Goal: Task Accomplishment & Management: Manage account settings

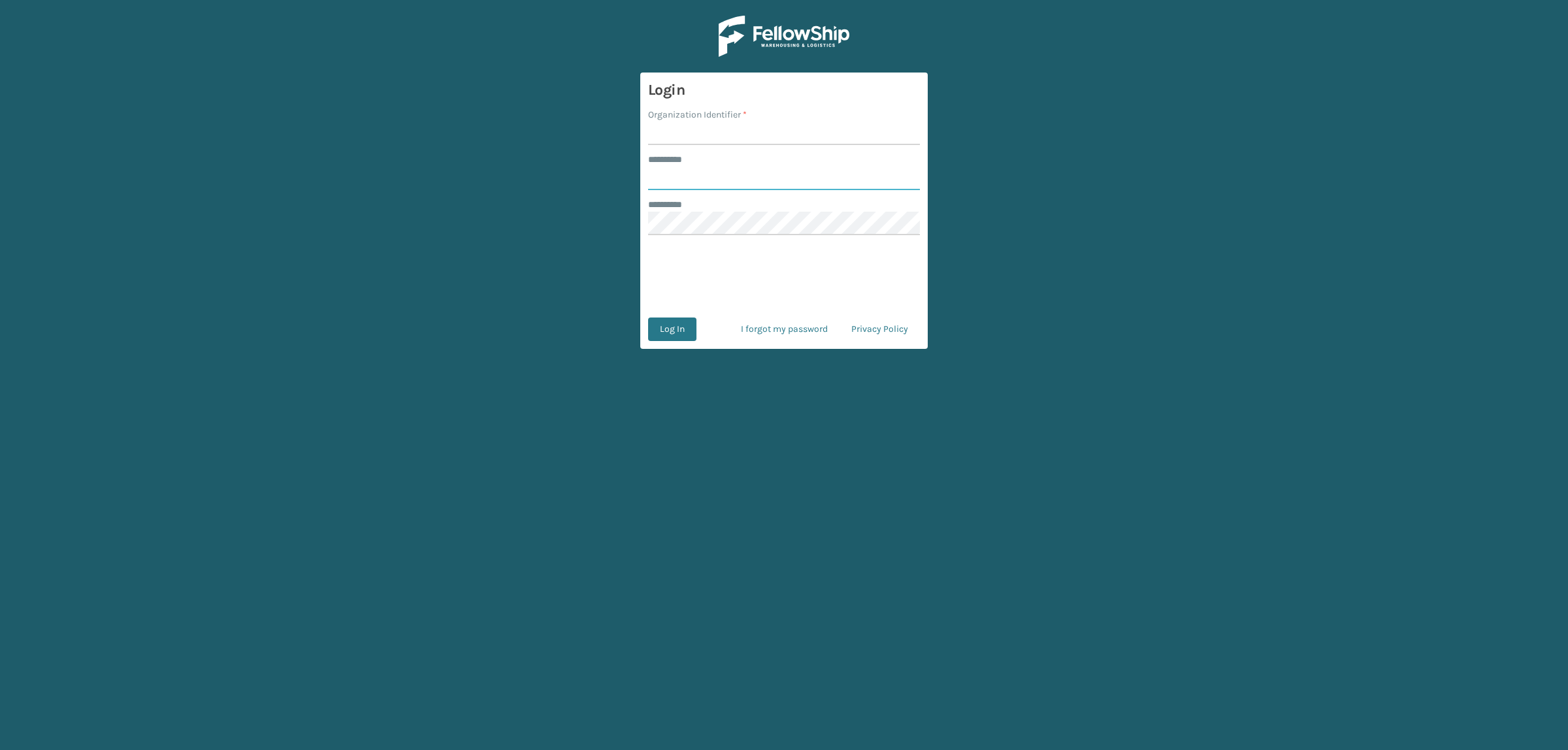
type input "**********"
click at [712, 123] on input "Organization Identifier *" at bounding box center [783, 133] width 272 height 23
type input "superadminorganization"
click at [661, 333] on button "Log In" at bounding box center [672, 328] width 48 height 23
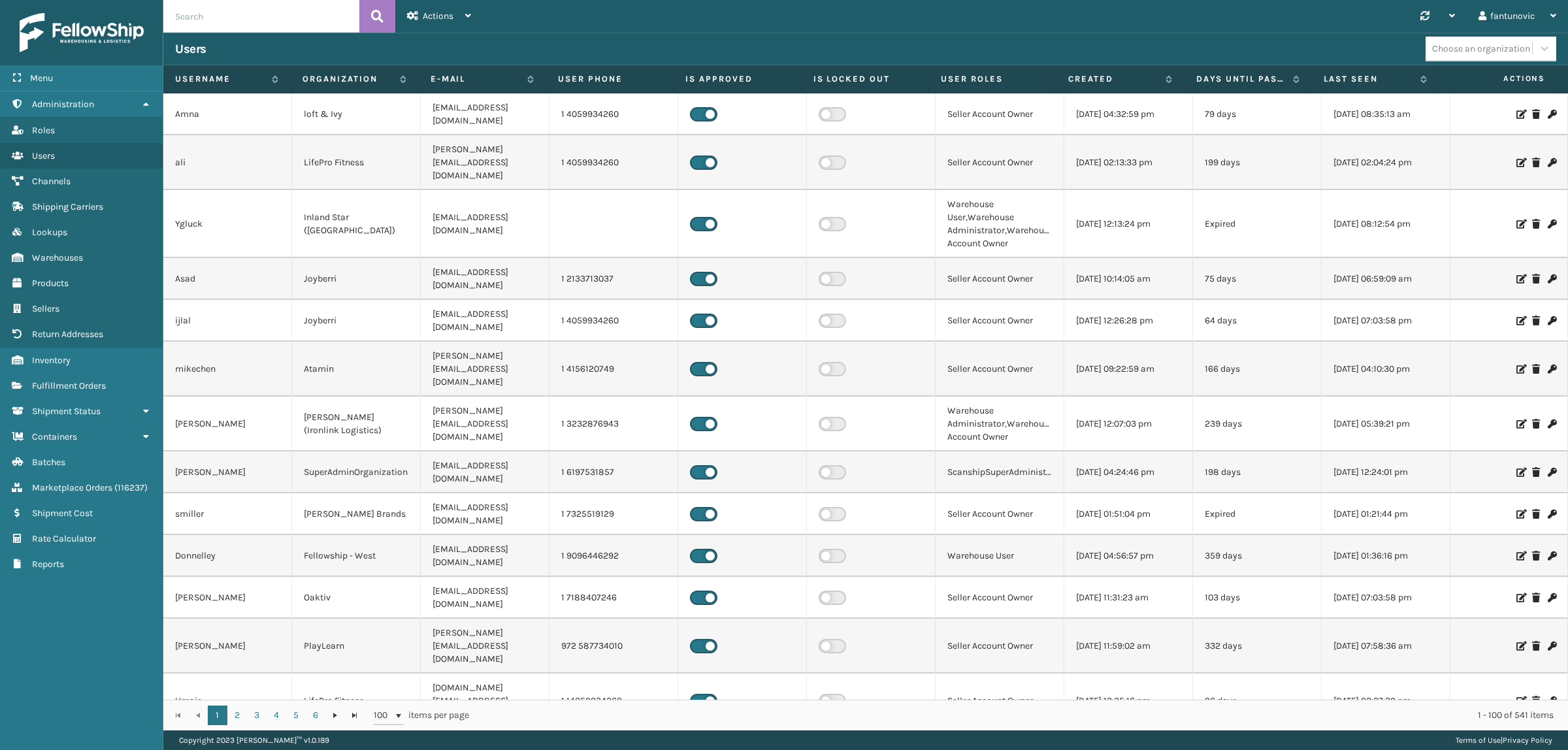
click at [622, 44] on div "Users" at bounding box center [800, 48] width 1250 height 16
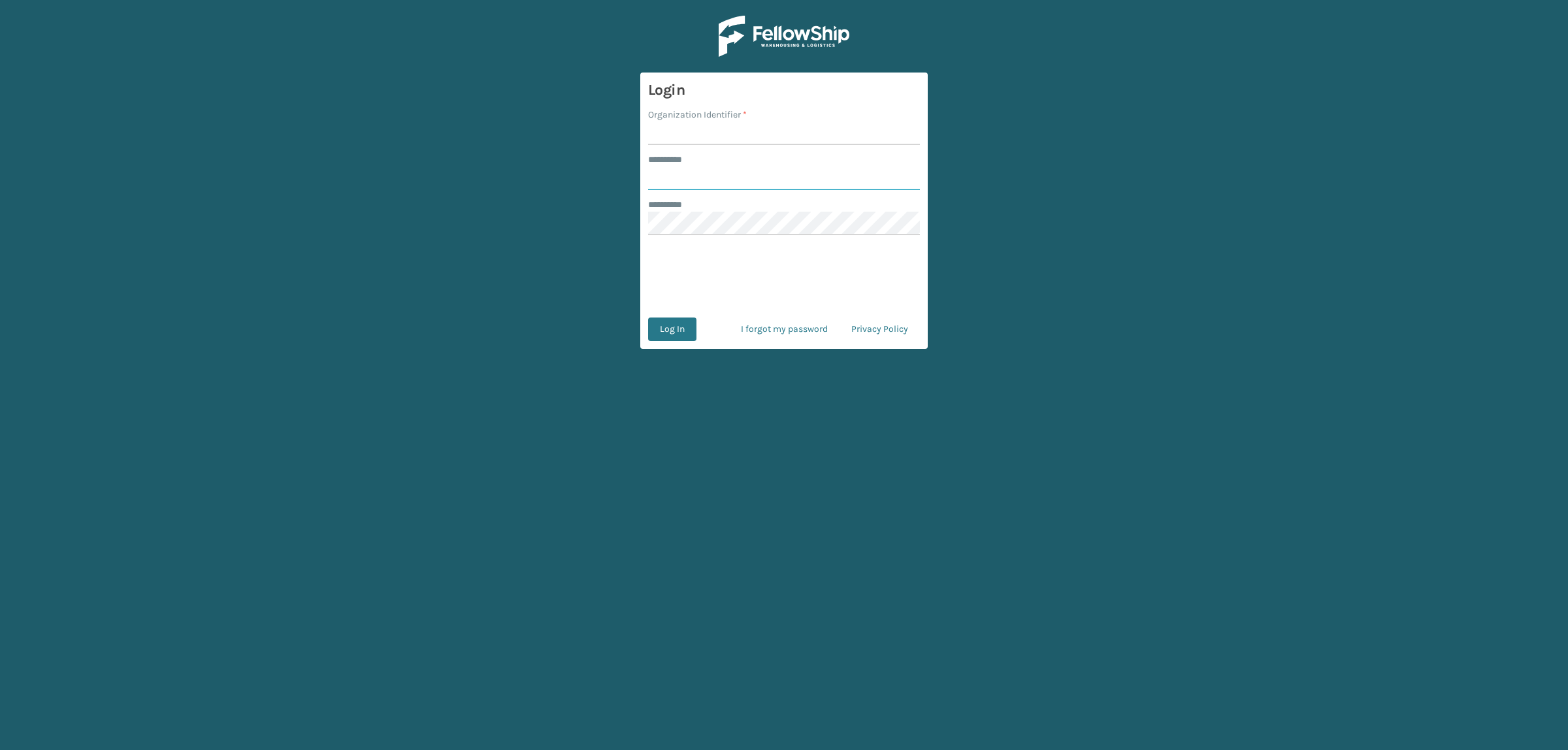
type input "**********"
click at [742, 131] on input "Organization Identifier *" at bounding box center [783, 133] width 272 height 23
type input "superadminorganization"
click at [656, 340] on button "Log In" at bounding box center [672, 328] width 48 height 23
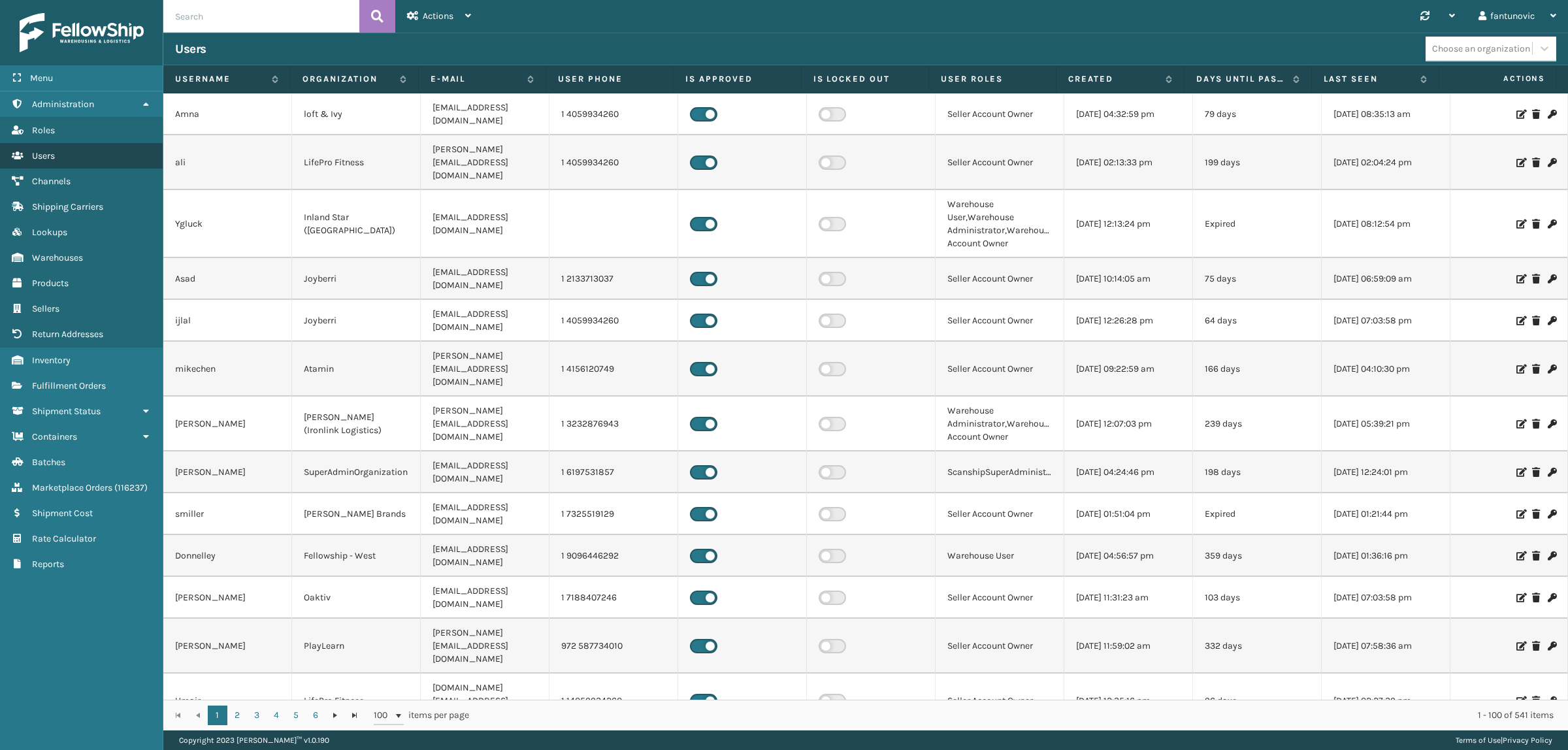
click at [45, 145] on link "Users Users" at bounding box center [81, 156] width 163 height 26
click at [87, 386] on link "Users Fulfillment Orders" at bounding box center [81, 386] width 163 height 26
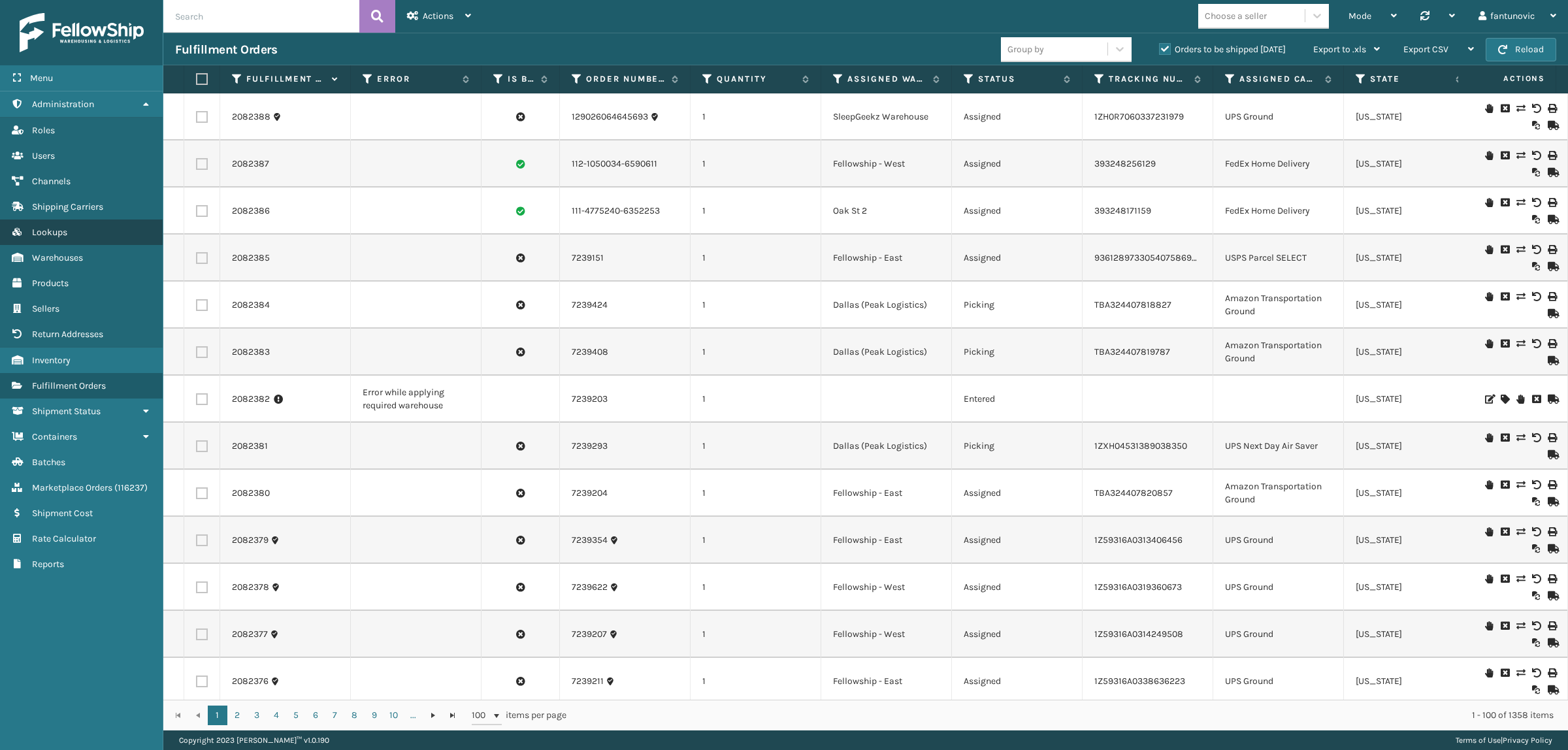
click at [50, 238] on link "Products Lookups" at bounding box center [81, 232] width 163 height 26
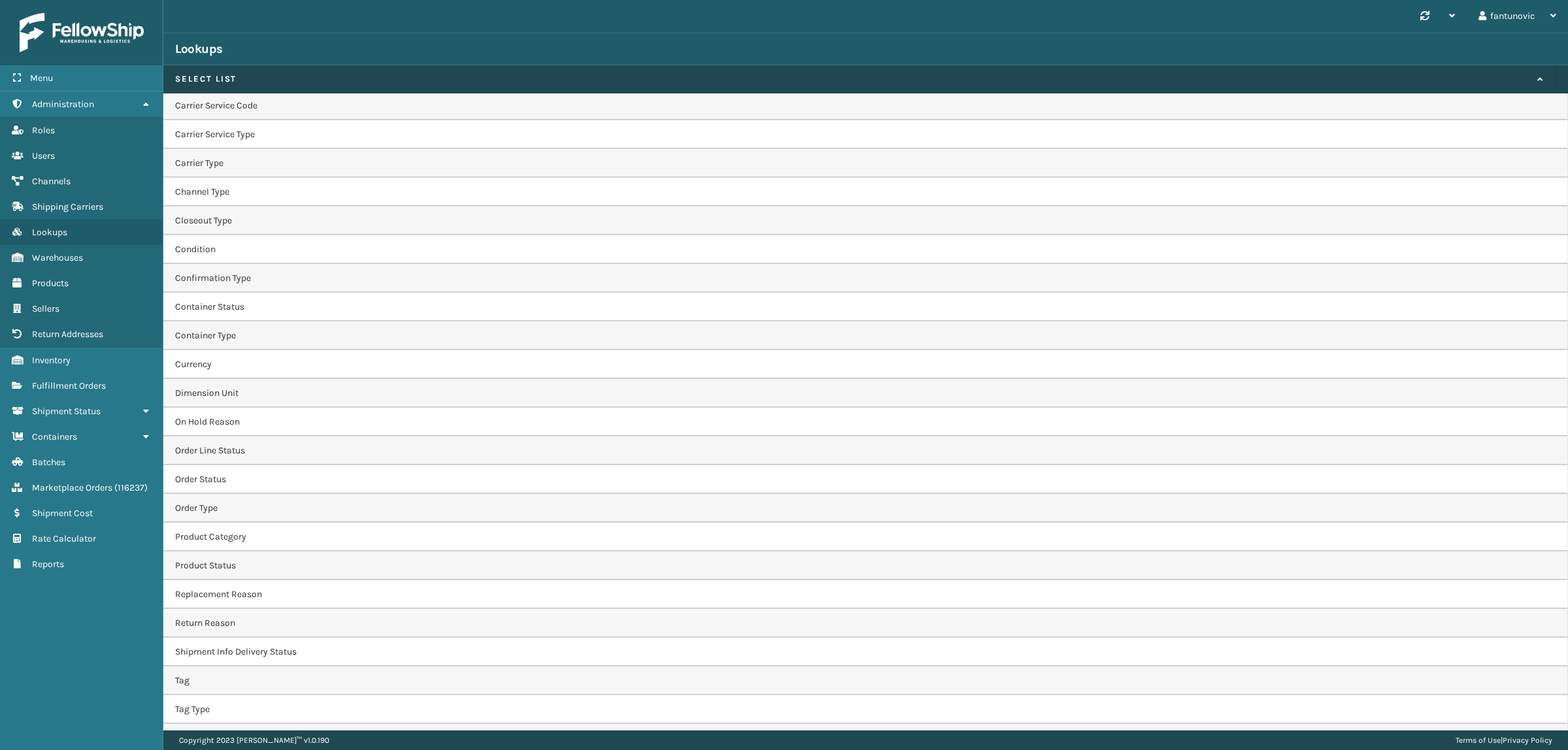
scroll to position [224, 0]
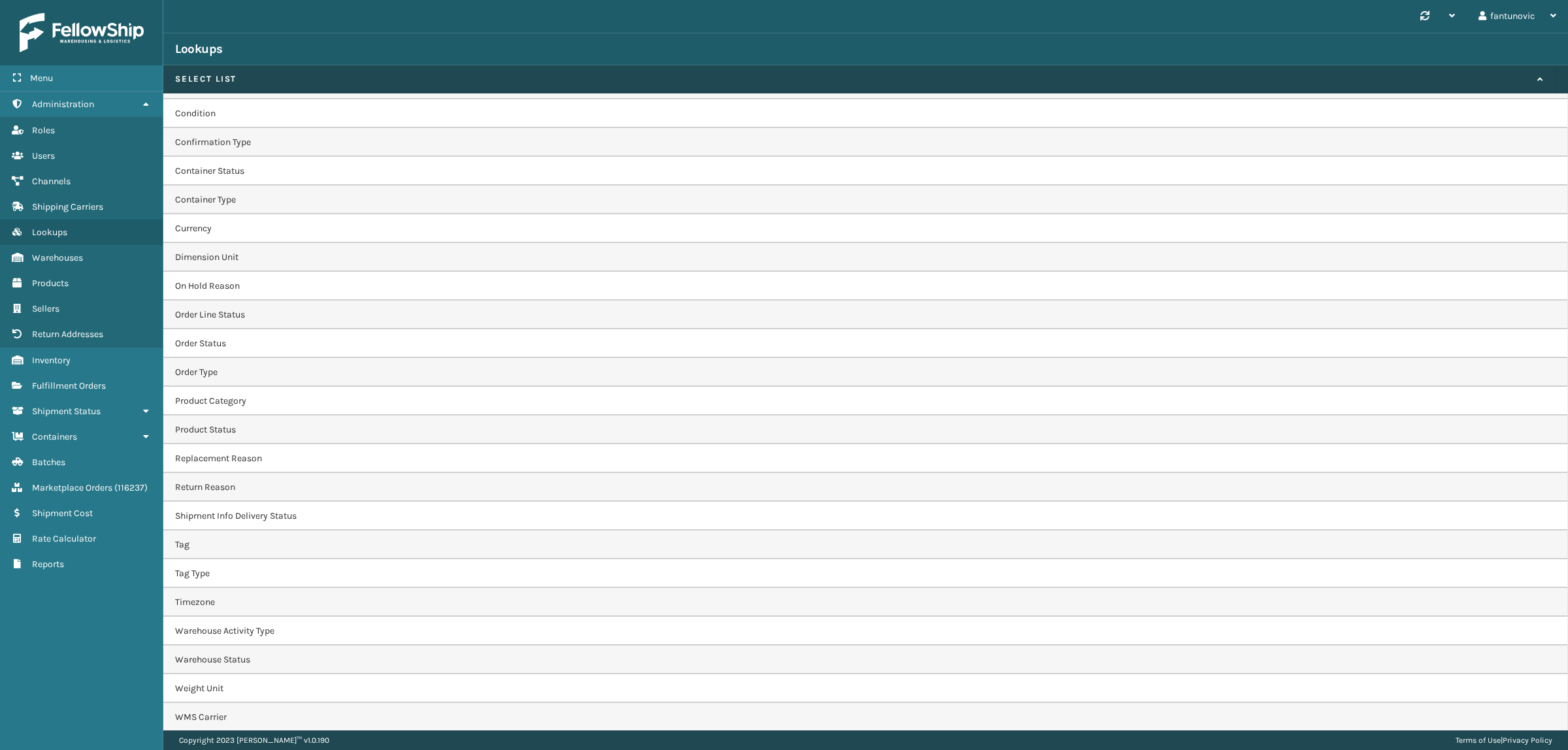
click at [227, 718] on td "WMS Carrier" at bounding box center [866, 717] width 1405 height 29
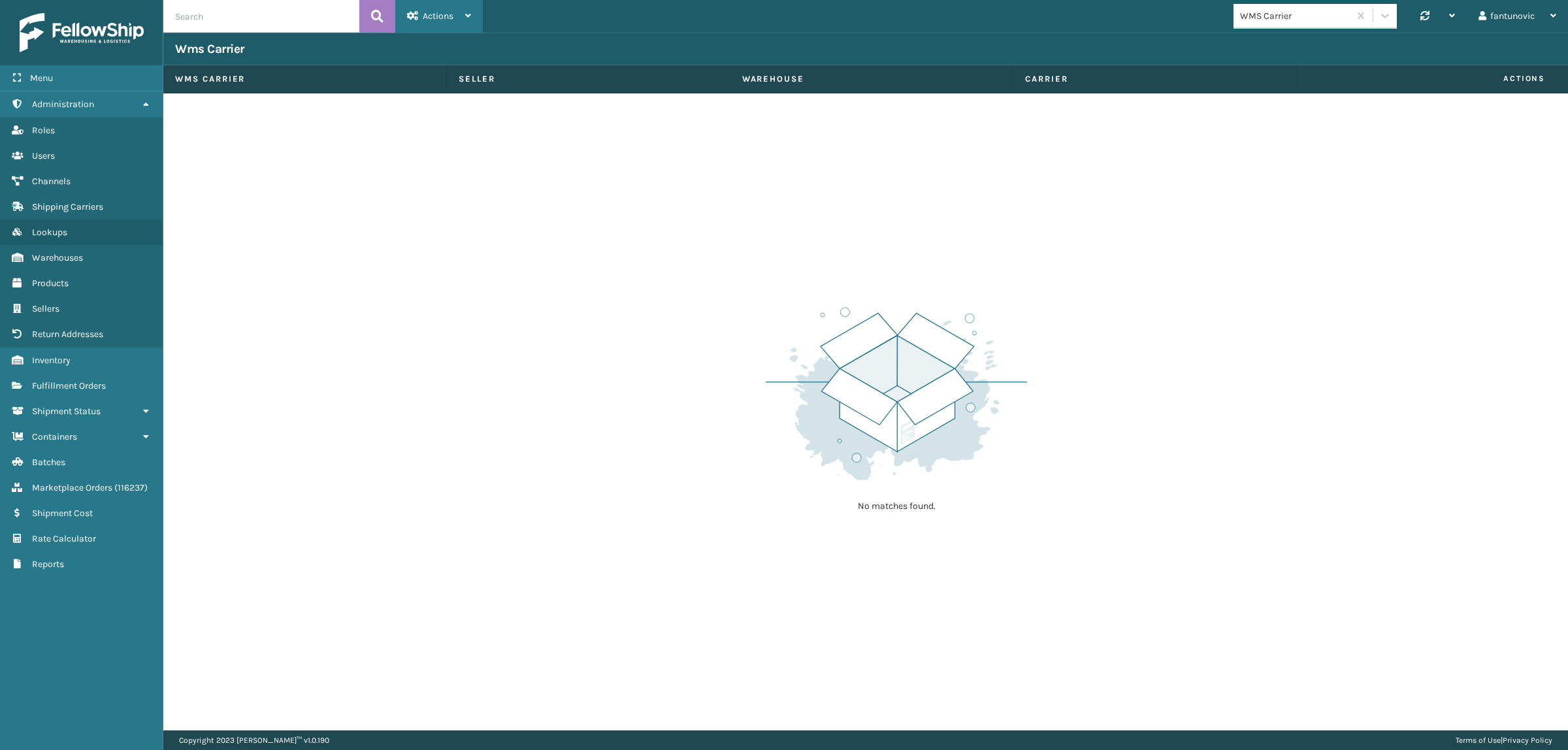
click at [446, 7] on div "Actions" at bounding box center [439, 16] width 64 height 33
click at [443, 54] on button "New Wms Carrier" at bounding box center [483, 50] width 175 height 34
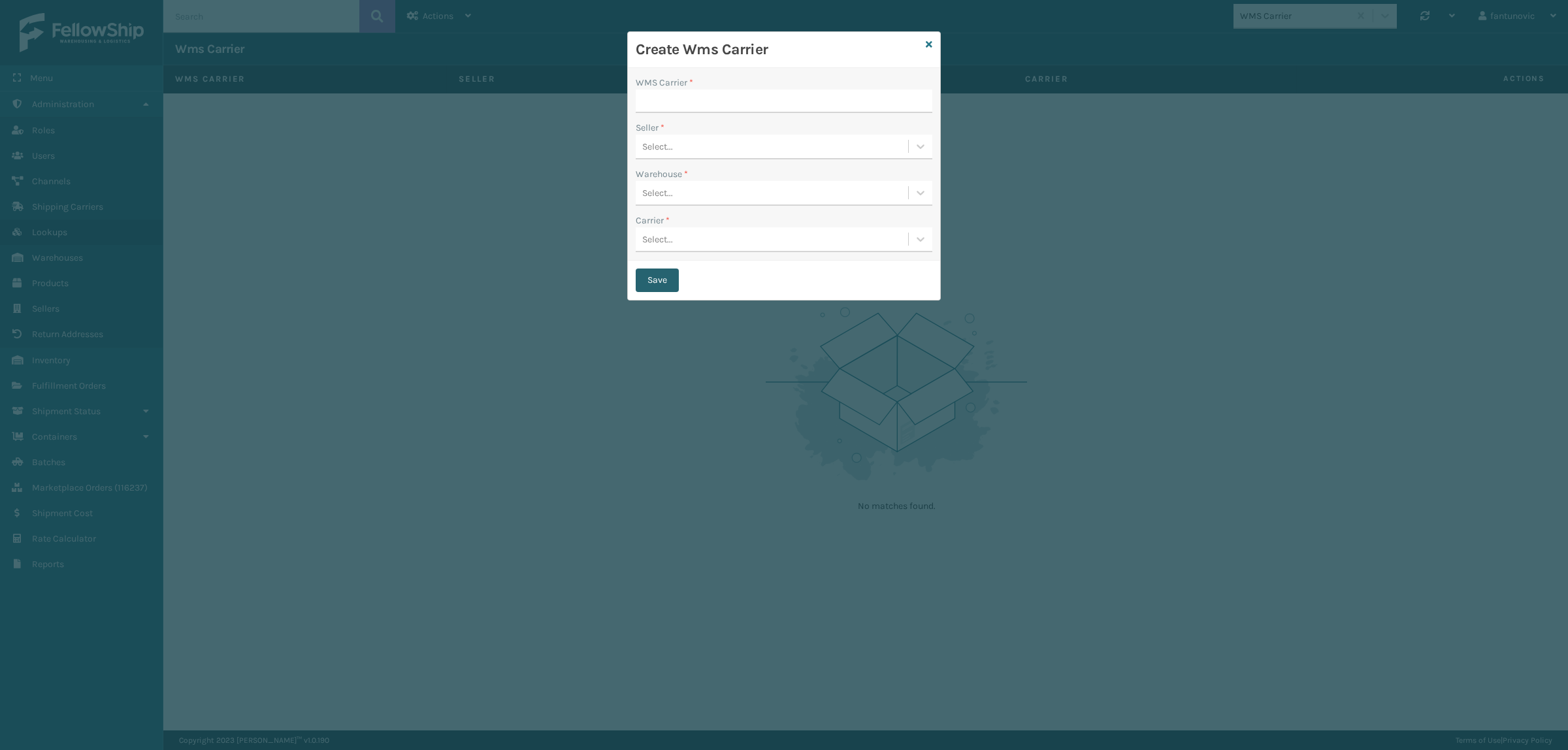
click at [655, 278] on button "Save" at bounding box center [657, 280] width 43 height 23
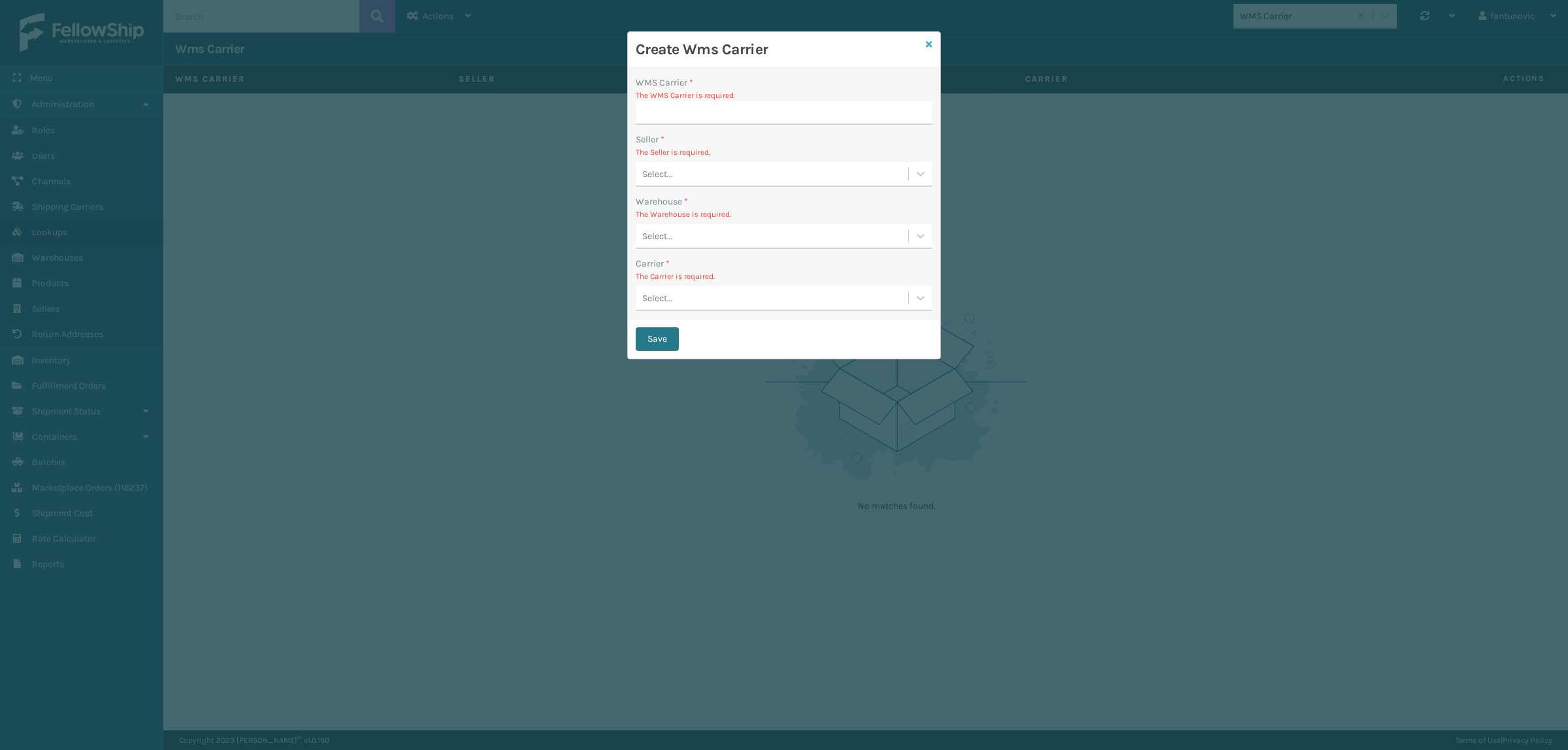
click at [932, 47] on icon at bounding box center [929, 45] width 7 height 9
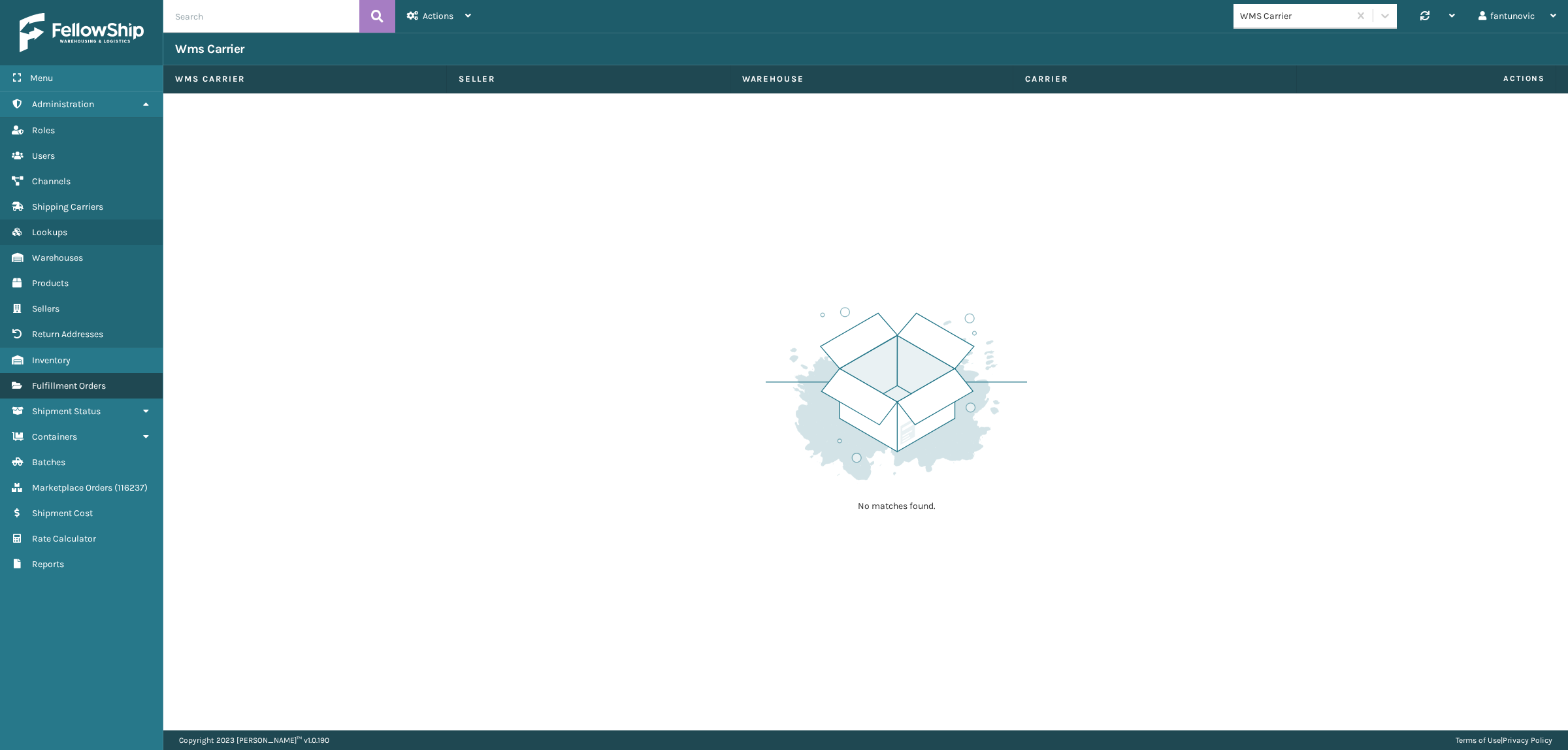
click at [58, 380] on span "Fulfillment Orders" at bounding box center [69, 385] width 74 height 11
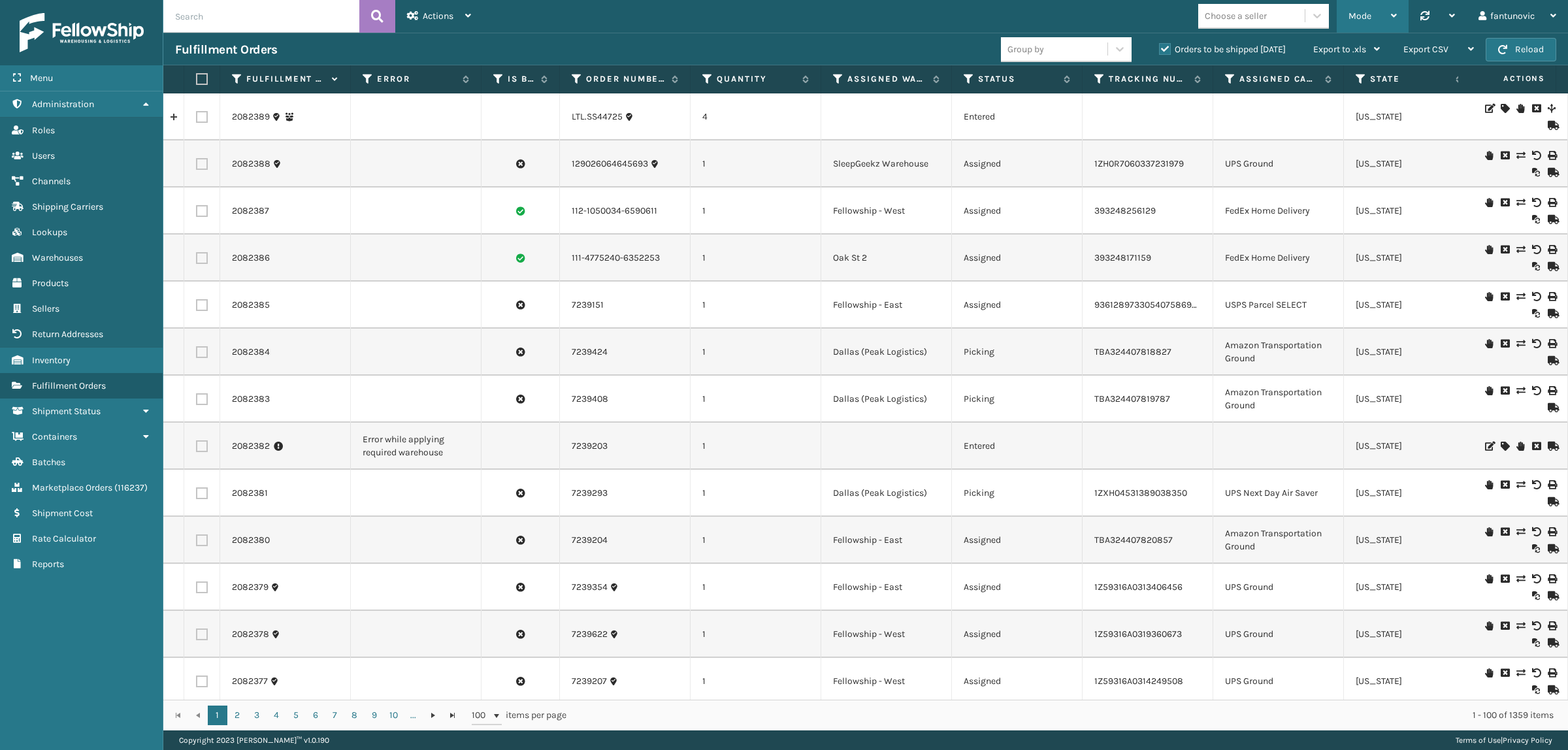
click at [1380, 10] on div "Mode" at bounding box center [1373, 16] width 48 height 33
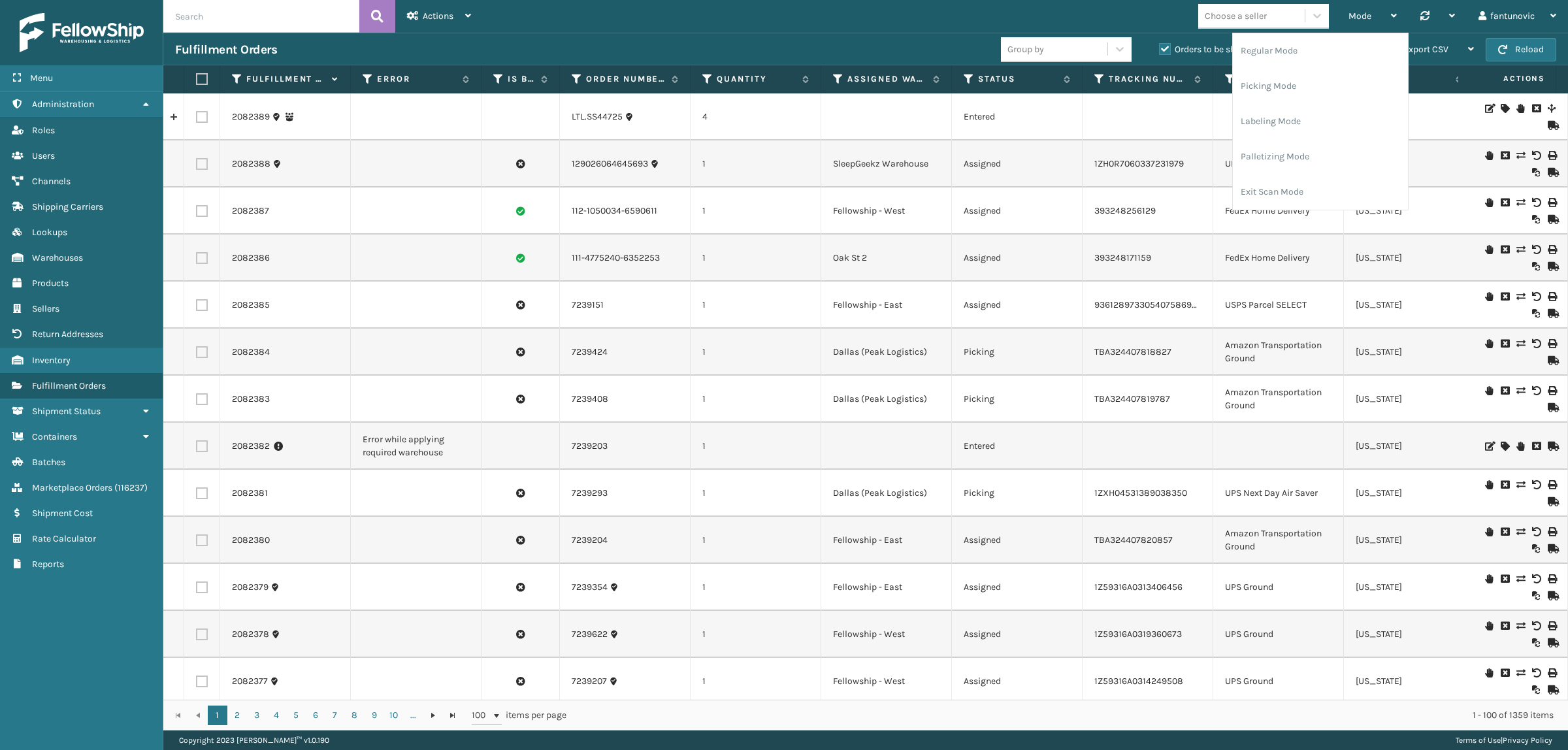
click at [829, 1] on div "Mode Regular Mode Picking Mode Labeling Mode Palletizing Mode Exit Scan Mode Ch…" at bounding box center [1025, 16] width 1085 height 33
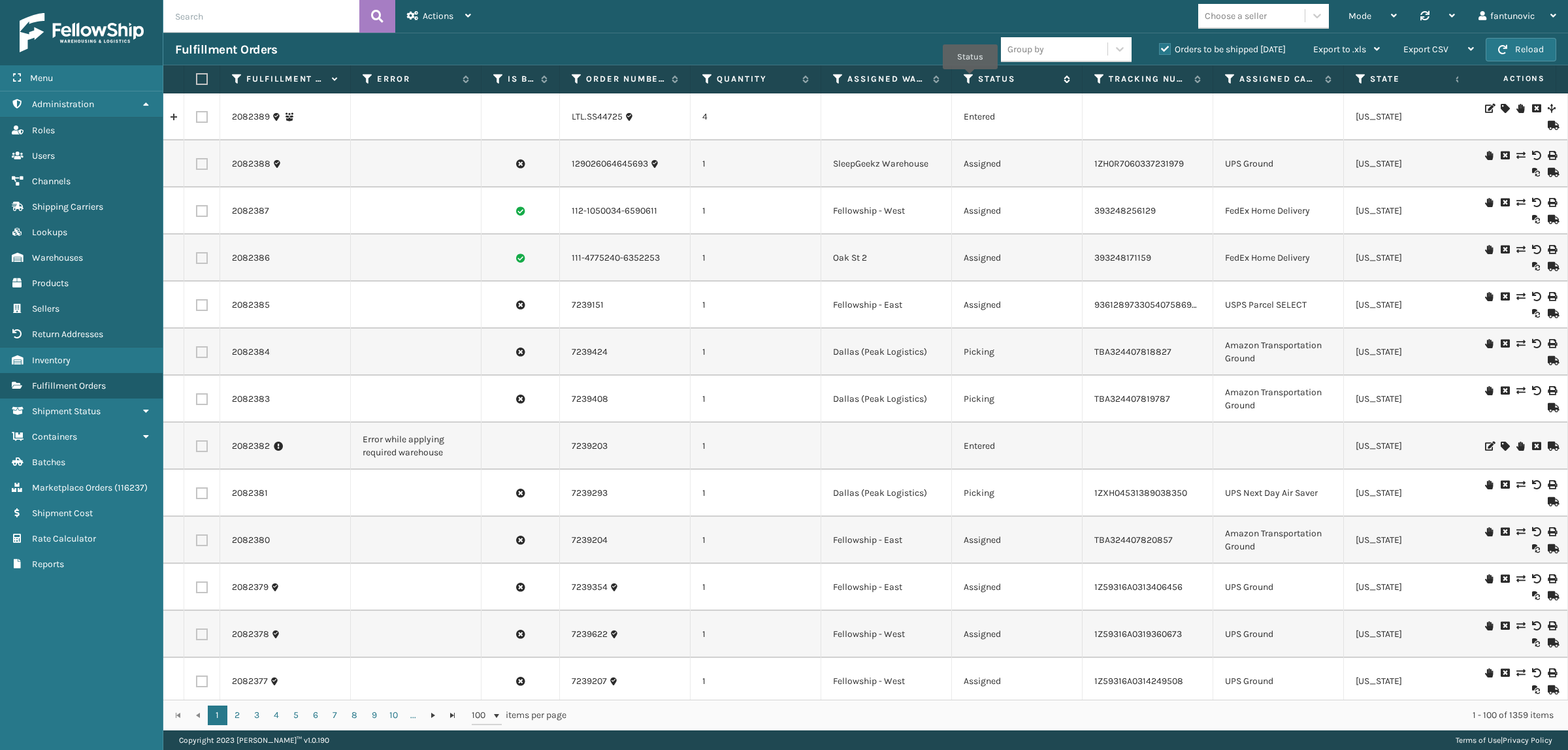
click at [970, 79] on icon at bounding box center [969, 79] width 11 height 12
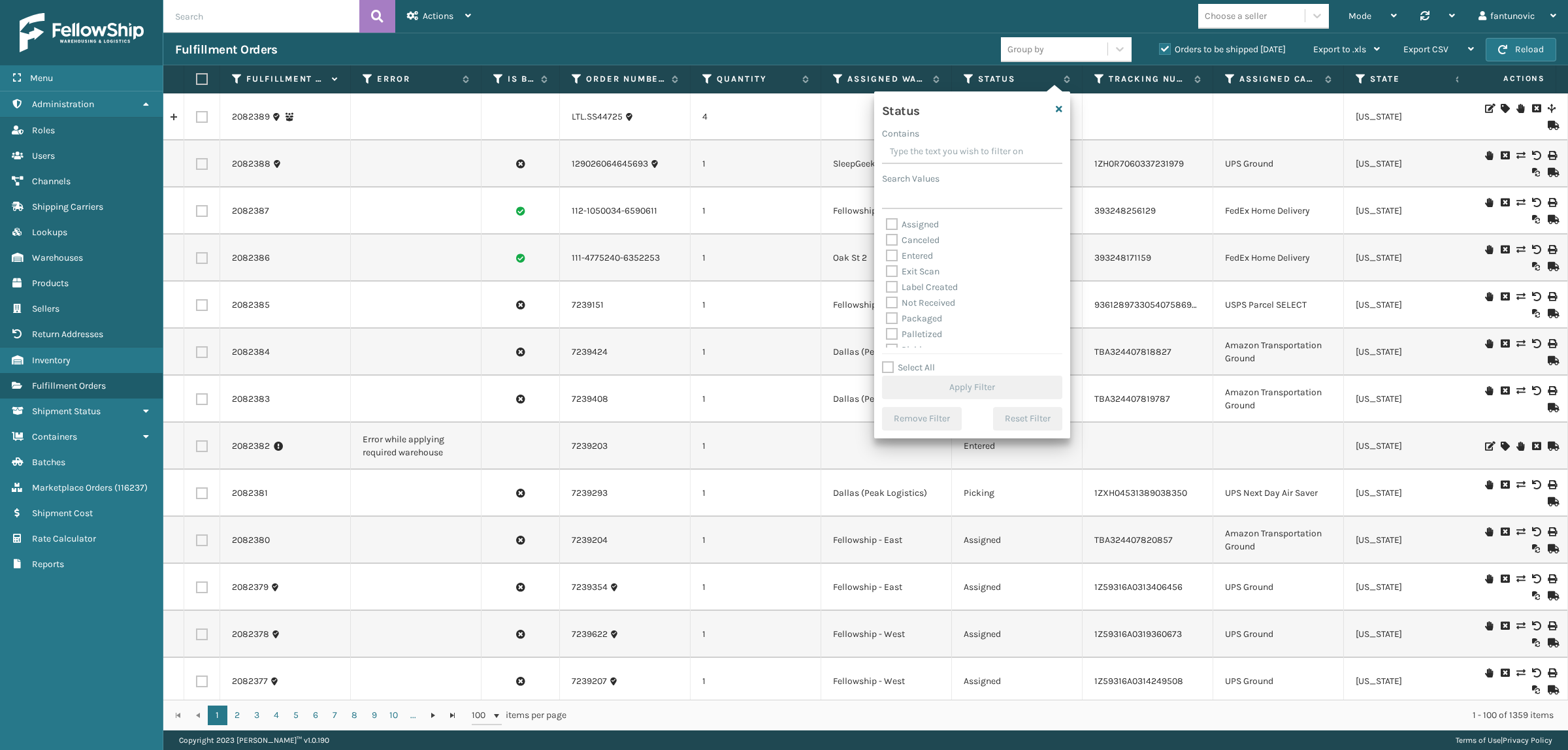
scroll to position [73, 0]
click at [914, 276] on label "Picking" at bounding box center [908, 277] width 46 height 11
click at [886, 276] on input "Picking" at bounding box center [885, 273] width 1 height 8
checkbox input "true"
click at [982, 382] on button "Apply Filter" at bounding box center [972, 387] width 180 height 23
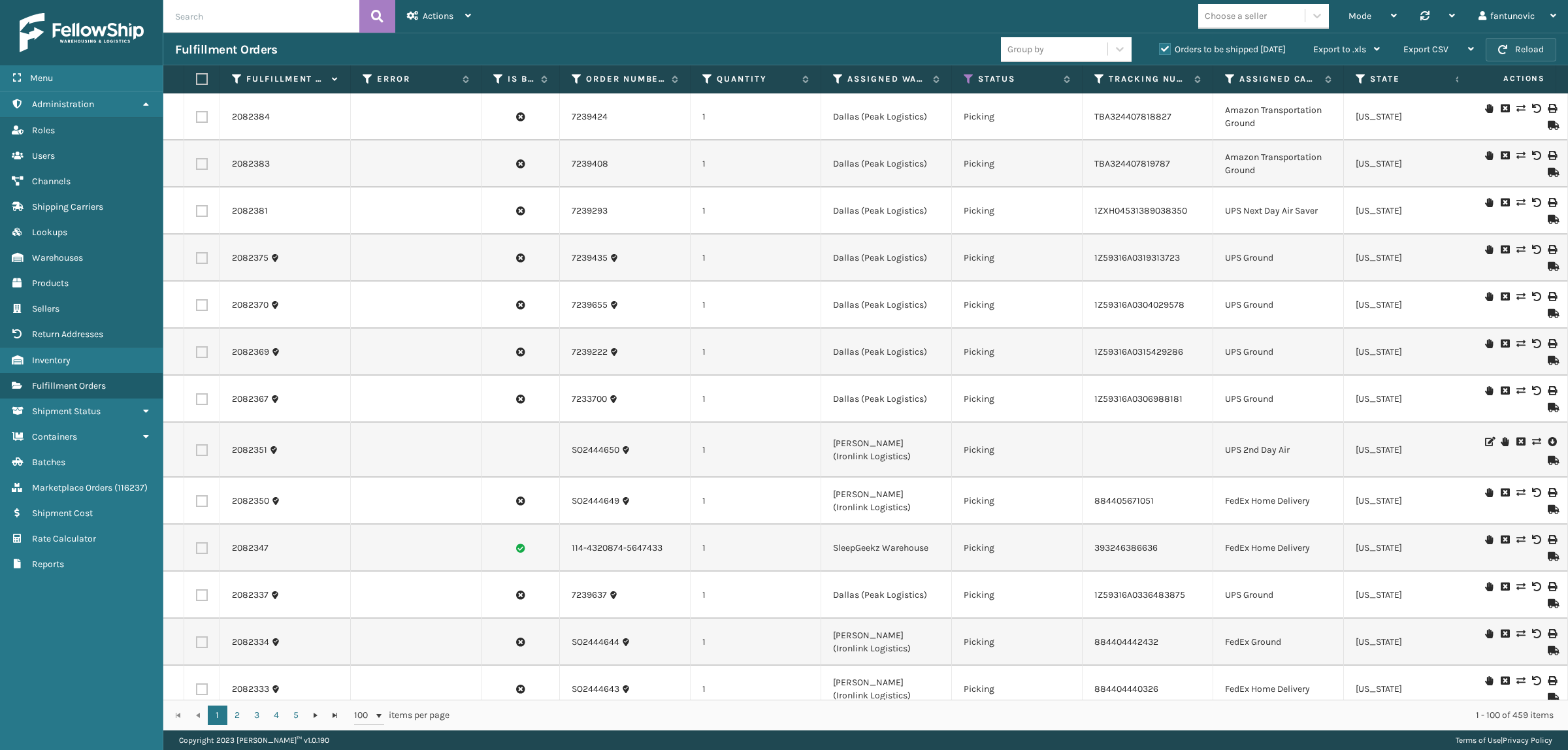
click at [1498, 50] on span "button" at bounding box center [1502, 50] width 9 height 9
click at [1177, 50] on label "Orders to be shipped [DATE]" at bounding box center [1221, 49] width 126 height 11
click at [1159, 50] on input "Orders to be shipped [DATE]" at bounding box center [1159, 45] width 1 height 8
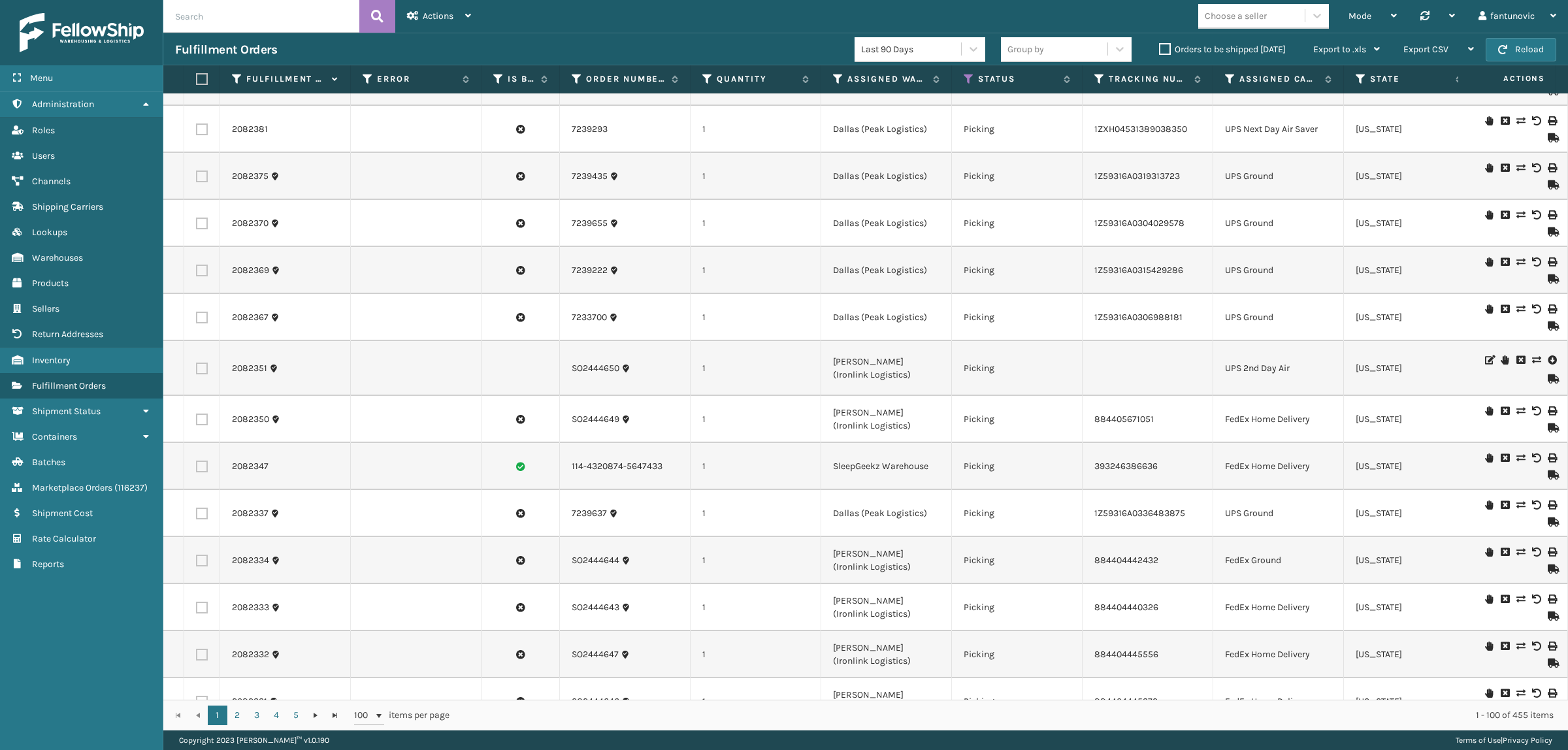
scroll to position [0, 0]
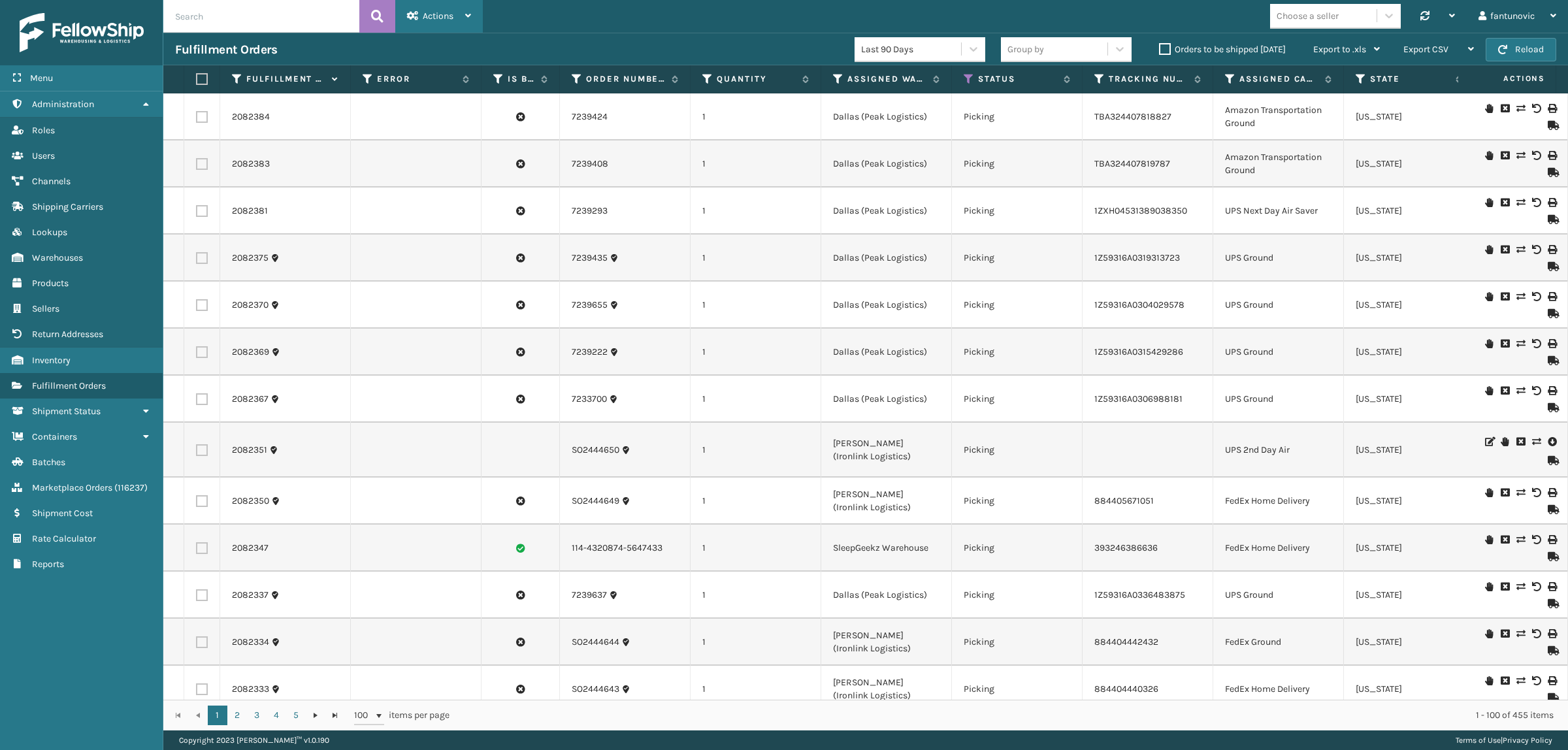
click at [461, 17] on div "Actions" at bounding box center [439, 16] width 64 height 33
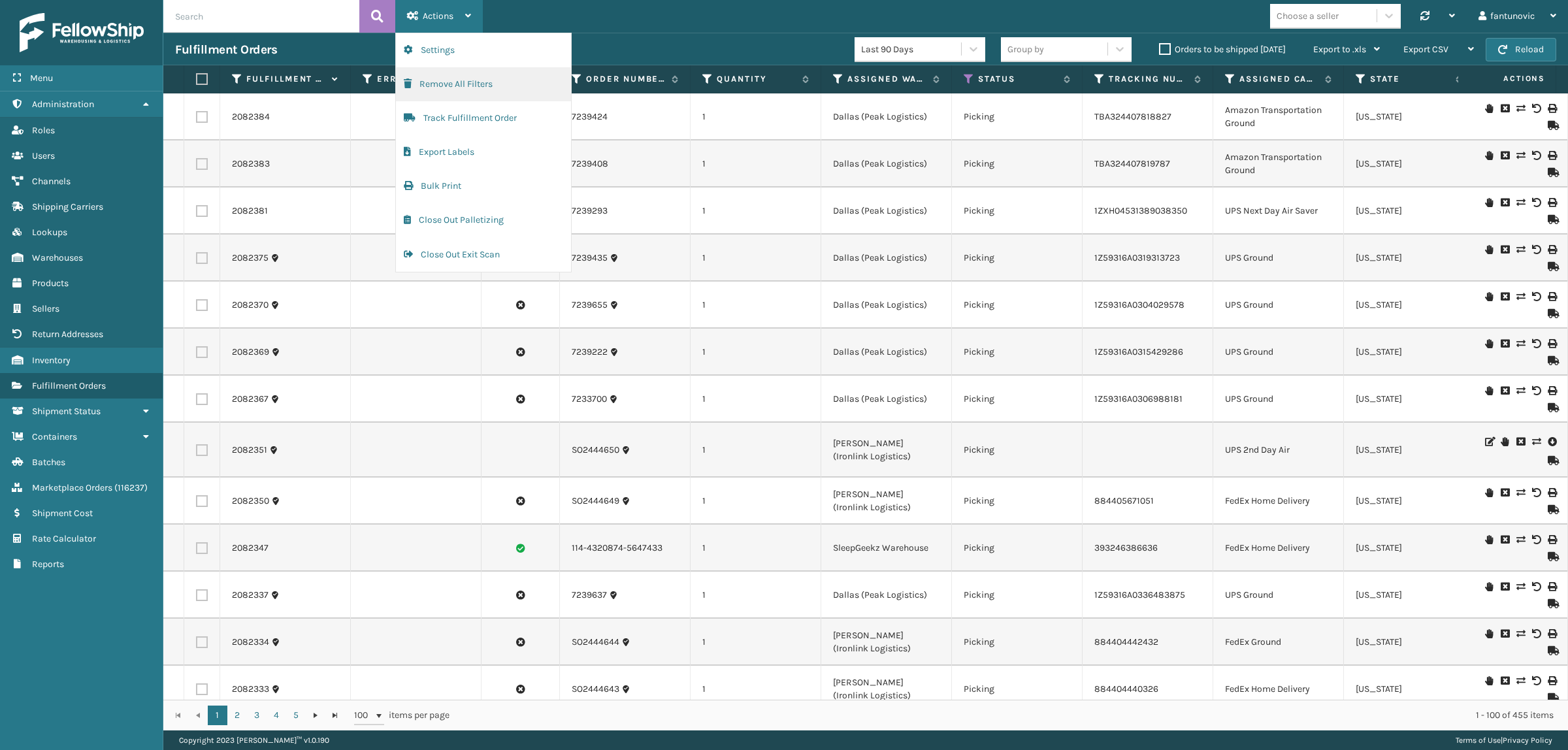
click at [471, 85] on button "Remove All Filters" at bounding box center [483, 84] width 175 height 34
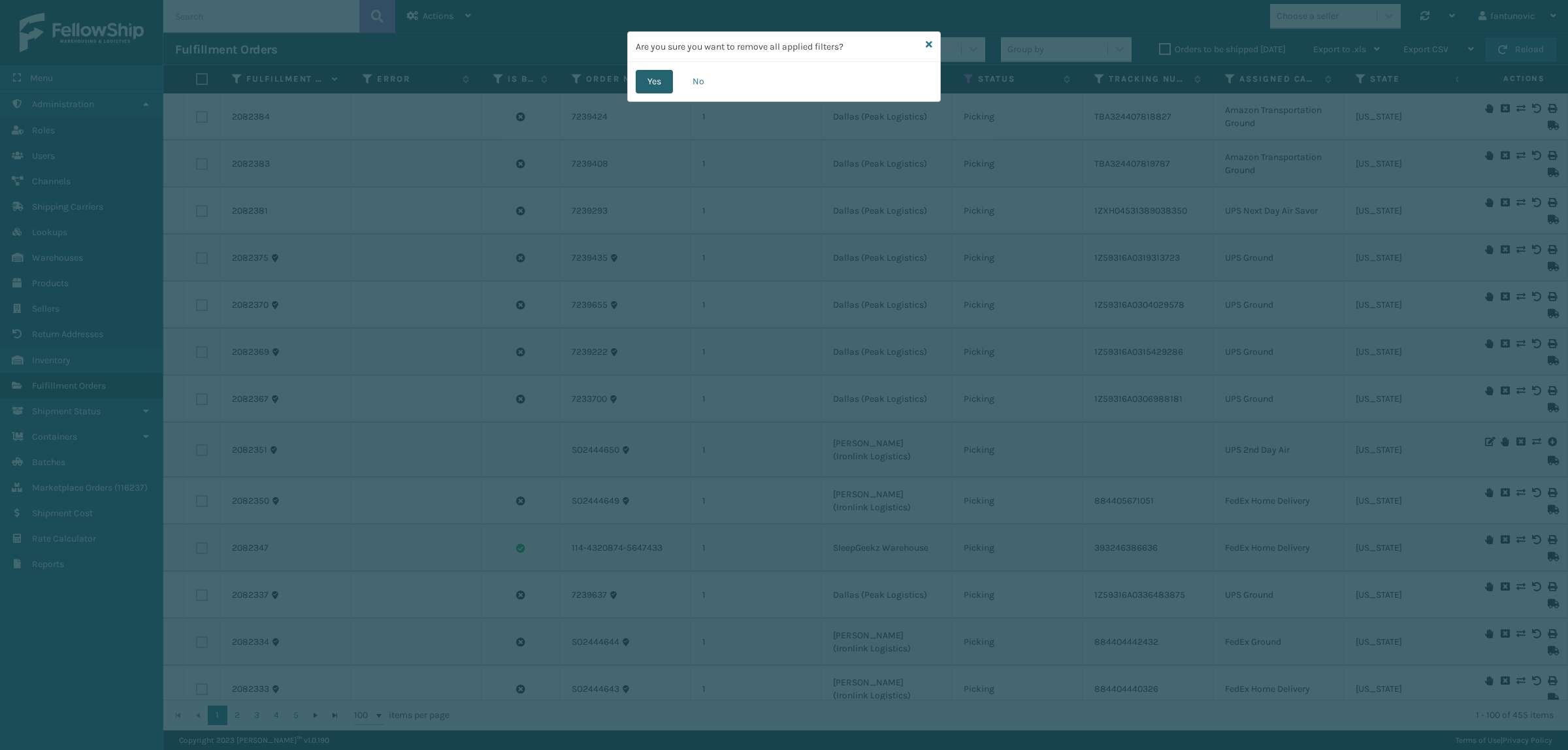
click at [666, 83] on button "Yes" at bounding box center [654, 81] width 37 height 23
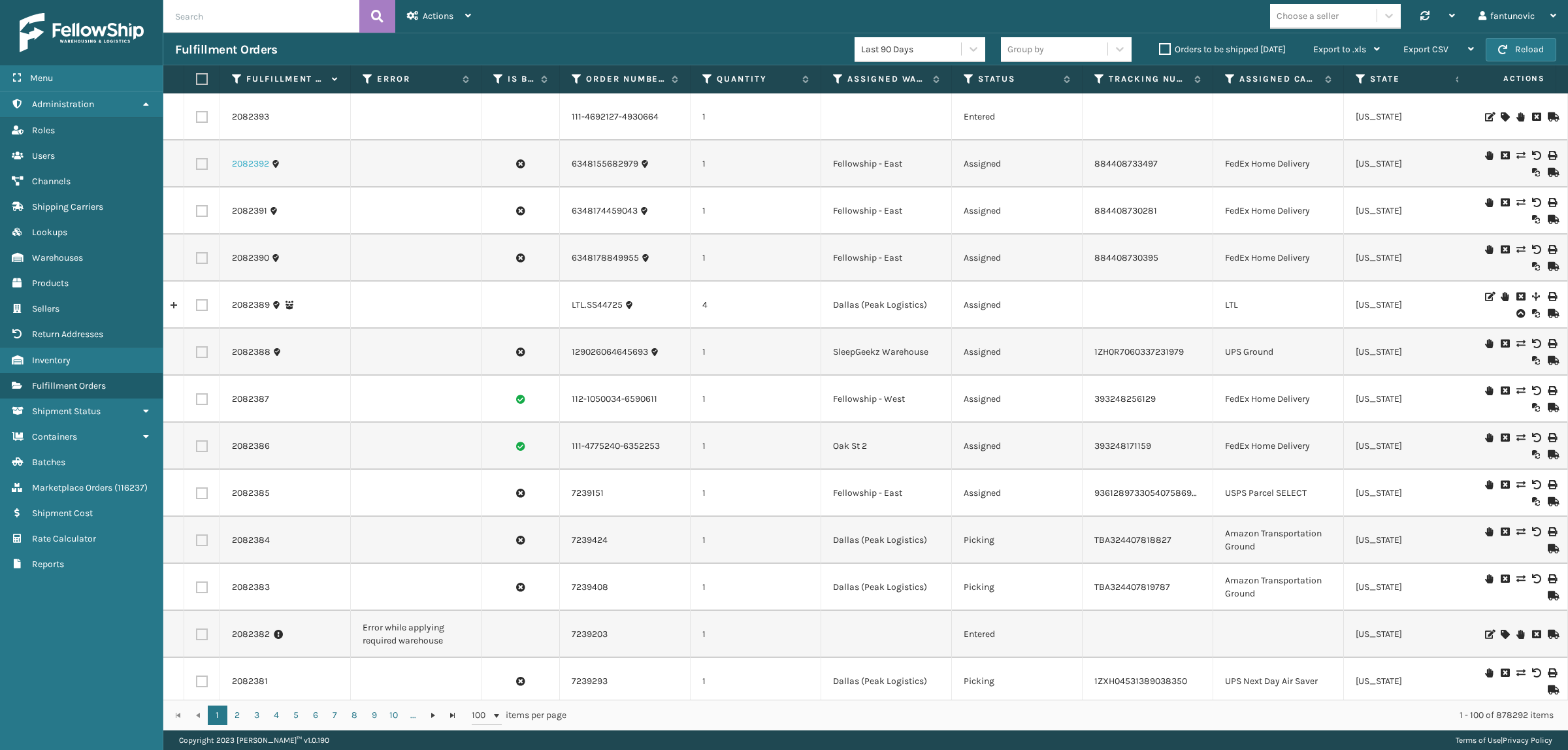
click at [255, 168] on link "2082392" at bounding box center [250, 163] width 37 height 13
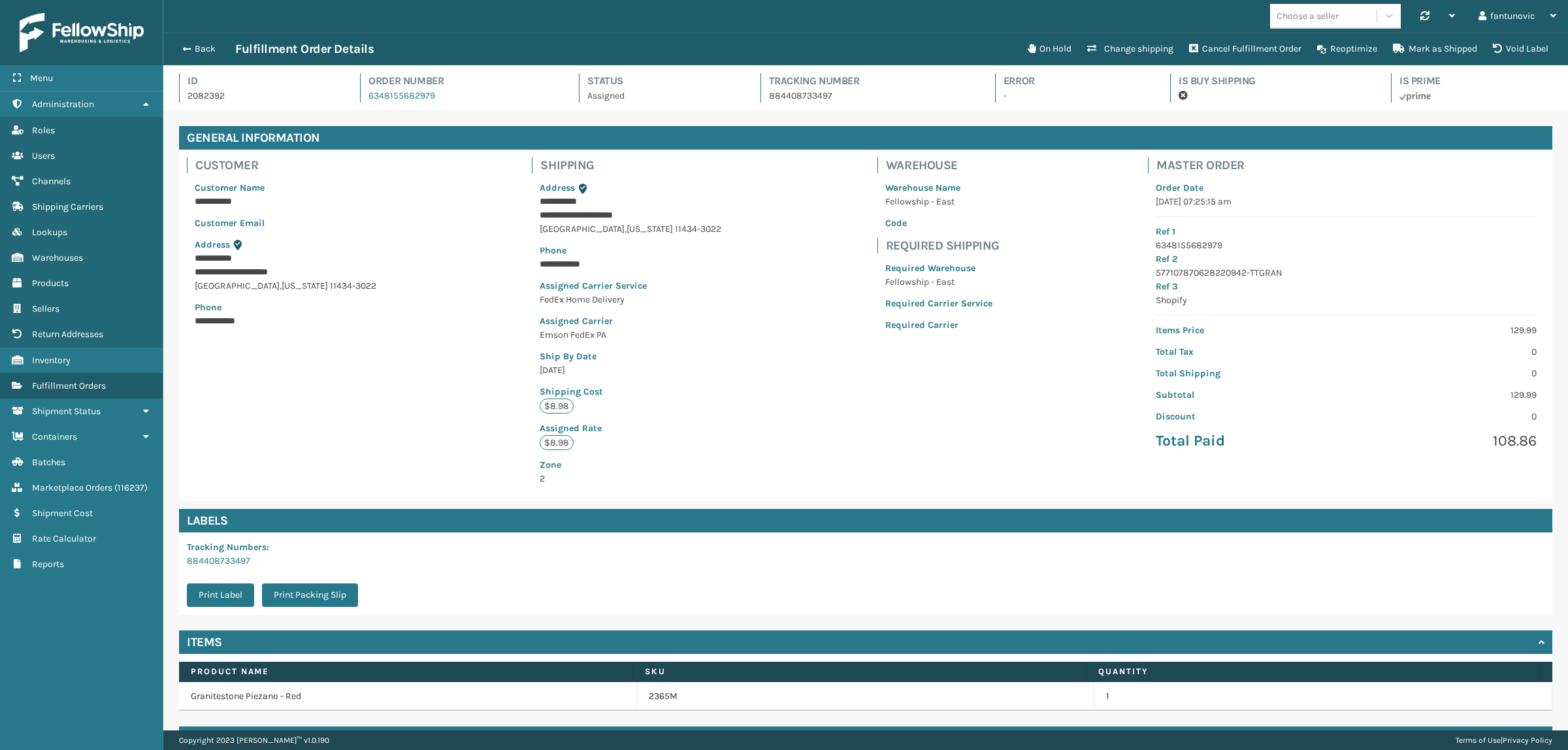
scroll to position [31, 1405]
click at [196, 41] on div "Back Fulfillment Order Details" at bounding box center [597, 48] width 845 height 16
click at [188, 45] on span "button" at bounding box center [185, 49] width 8 height 9
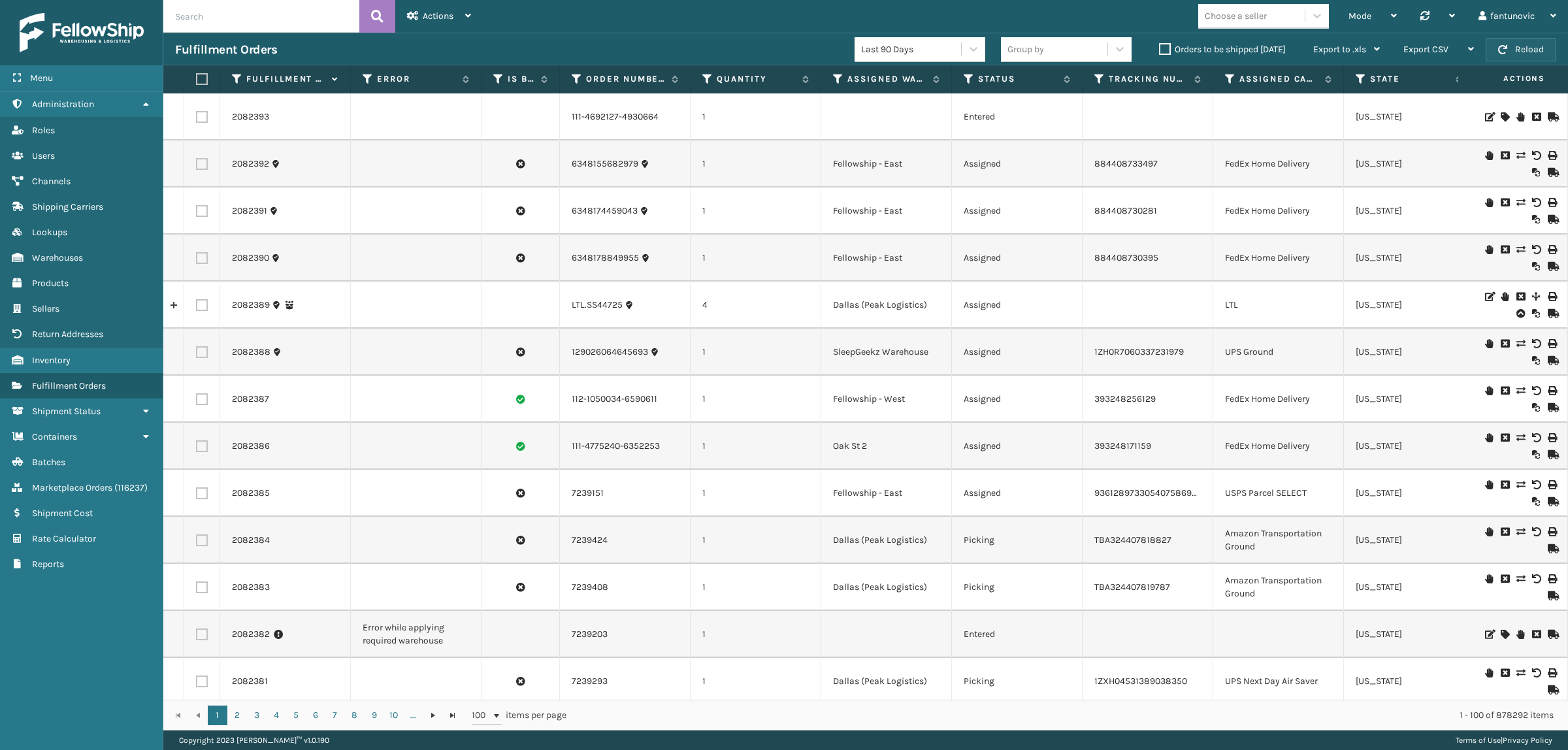
click at [1516, 54] on button "Reload" at bounding box center [1520, 49] width 70 height 23
click at [174, 309] on link at bounding box center [173, 305] width 20 height 21
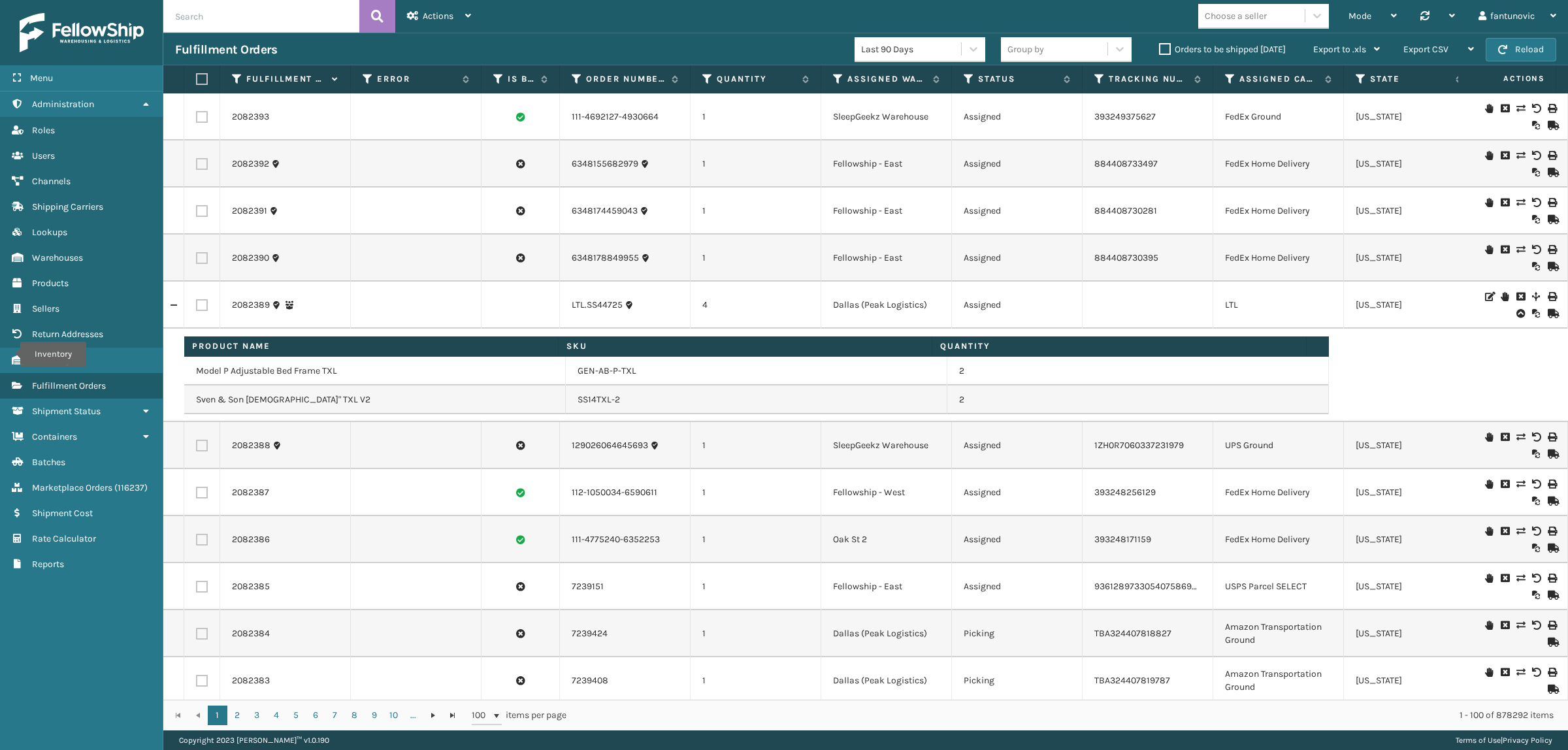
click at [172, 312] on link at bounding box center [173, 305] width 20 height 21
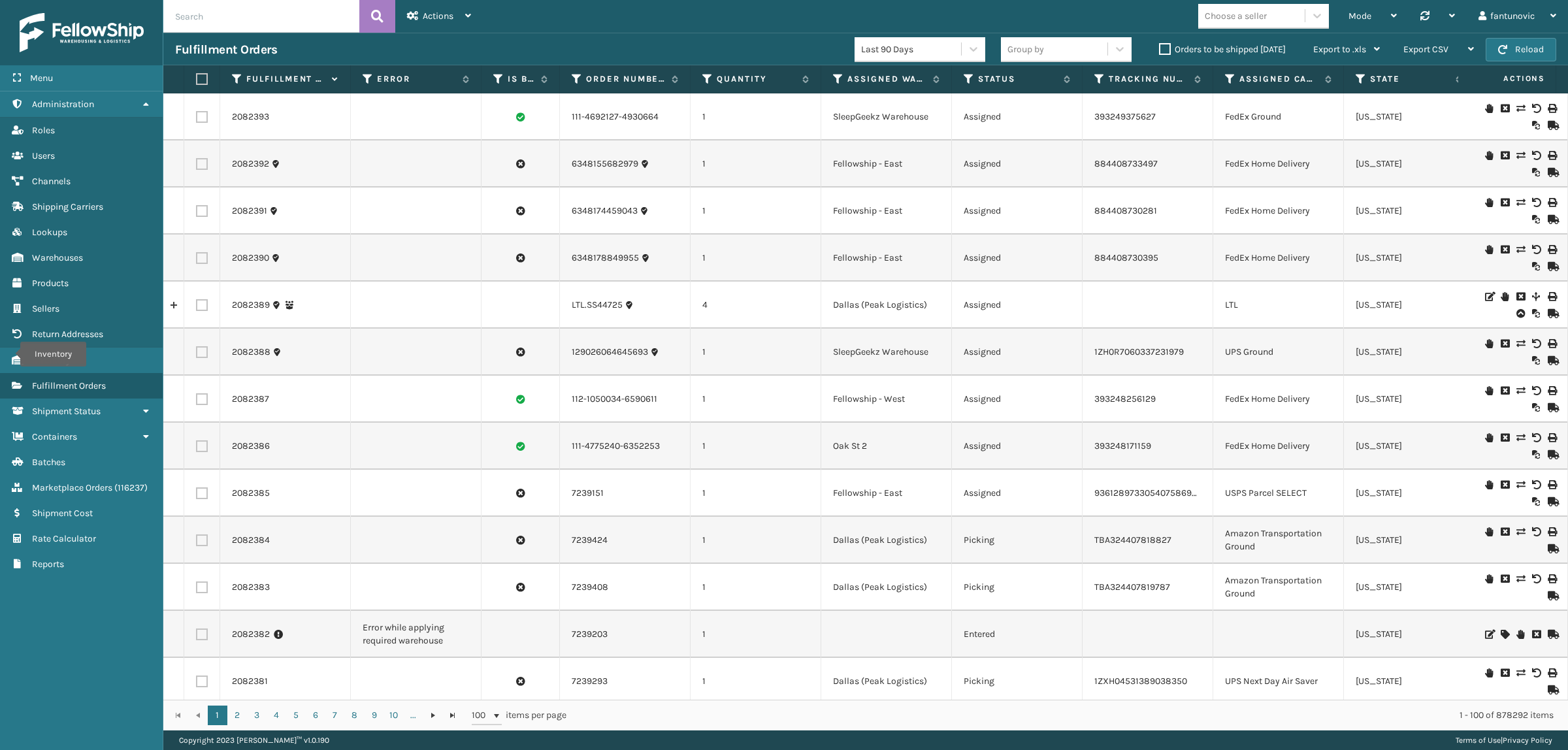
click at [174, 310] on link at bounding box center [173, 305] width 20 height 21
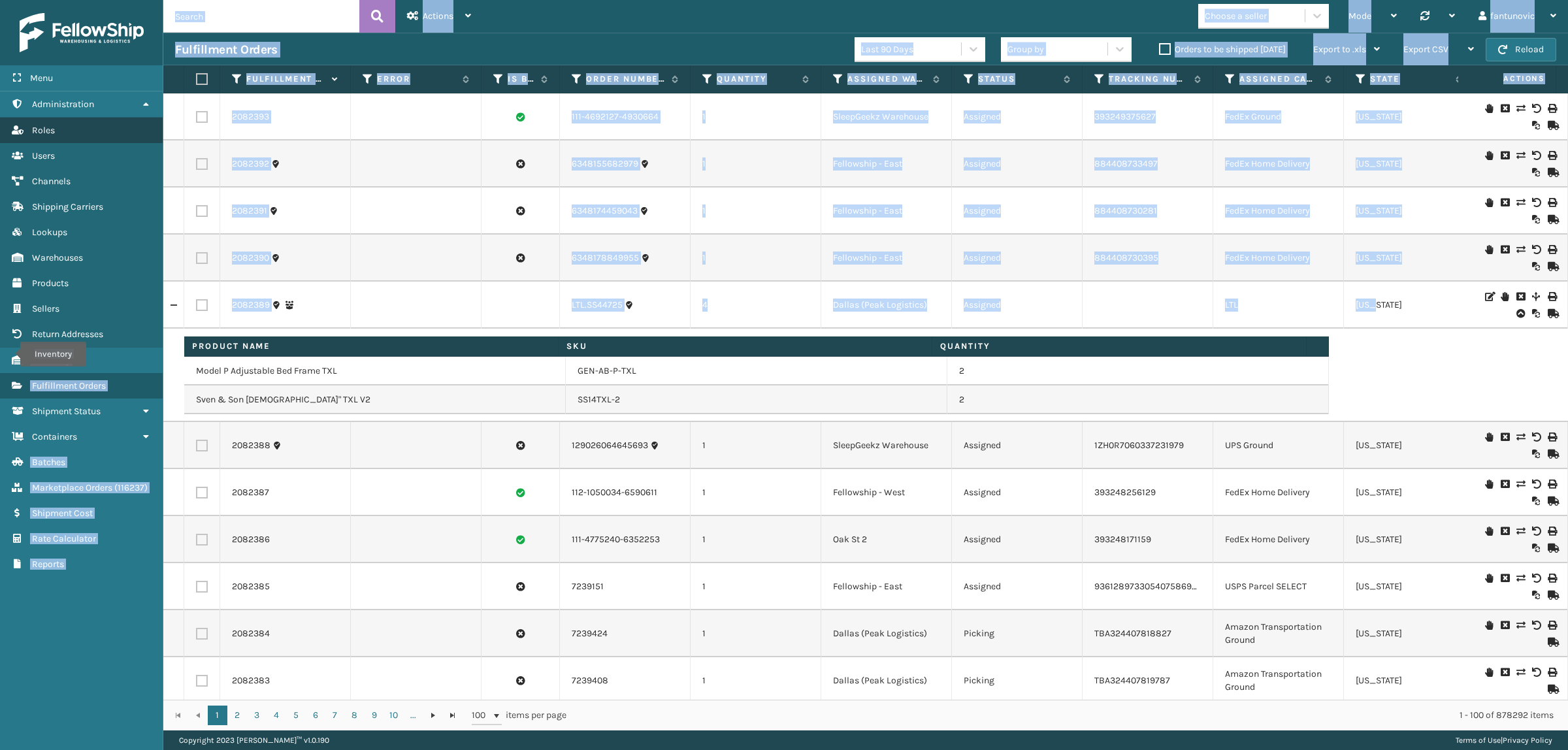
drag, startPoint x: 1414, startPoint y: 312, endPoint x: 148, endPoint y: 125, distance: 1279.7
click at [148, 0] on div "Menu Inventory Administration Inventory Roles Inventory Users Inventory Channel…" at bounding box center [784, 0] width 1568 height 0
click at [475, 127] on td at bounding box center [416, 117] width 131 height 47
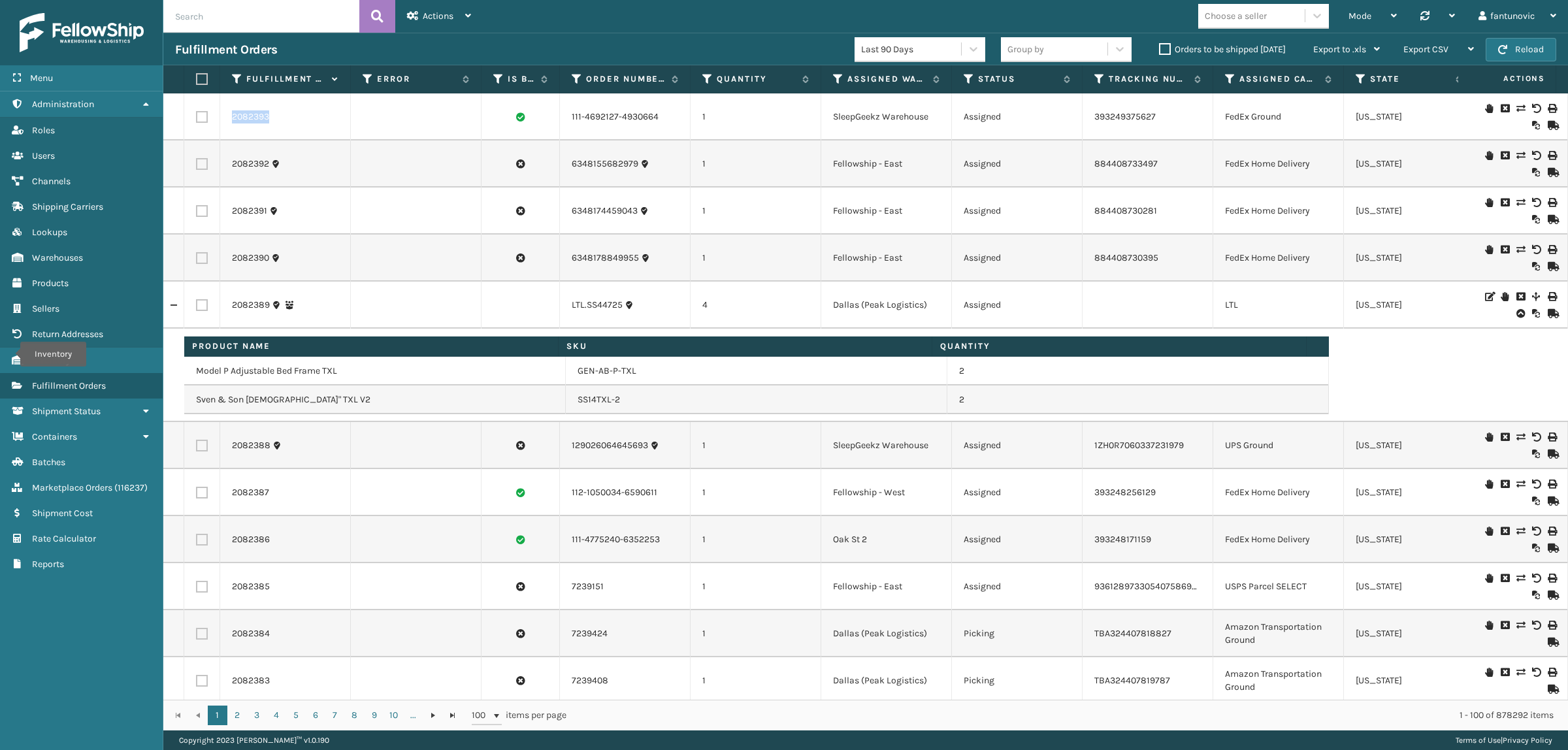
drag, startPoint x: 231, startPoint y: 109, endPoint x: 454, endPoint y: 147, distance: 226.2
click at [454, 141] on td at bounding box center [416, 117] width 131 height 47
click at [1510, 49] on button "Reload" at bounding box center [1520, 49] width 70 height 23
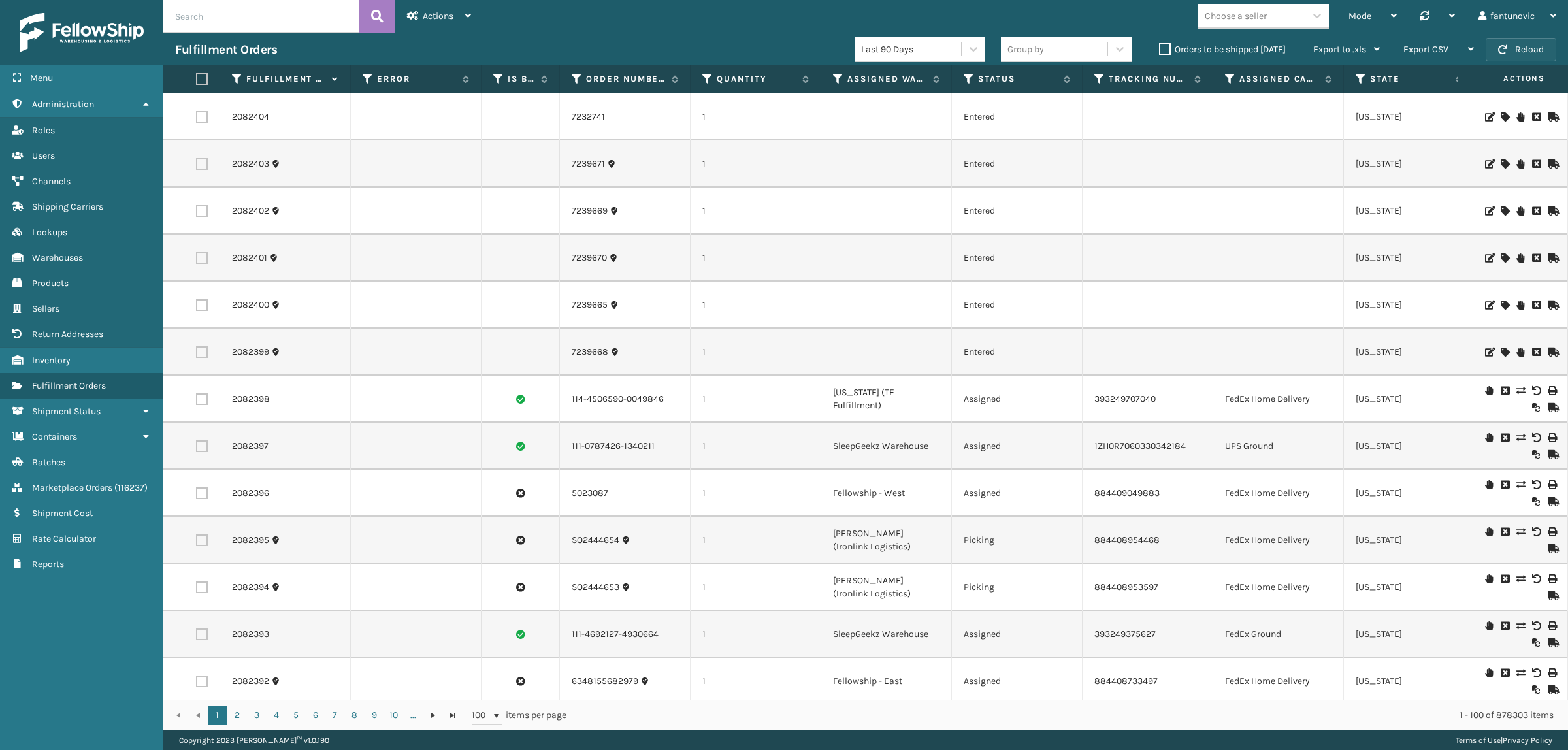
click at [1523, 59] on button "Reload" at bounding box center [1520, 49] width 70 height 23
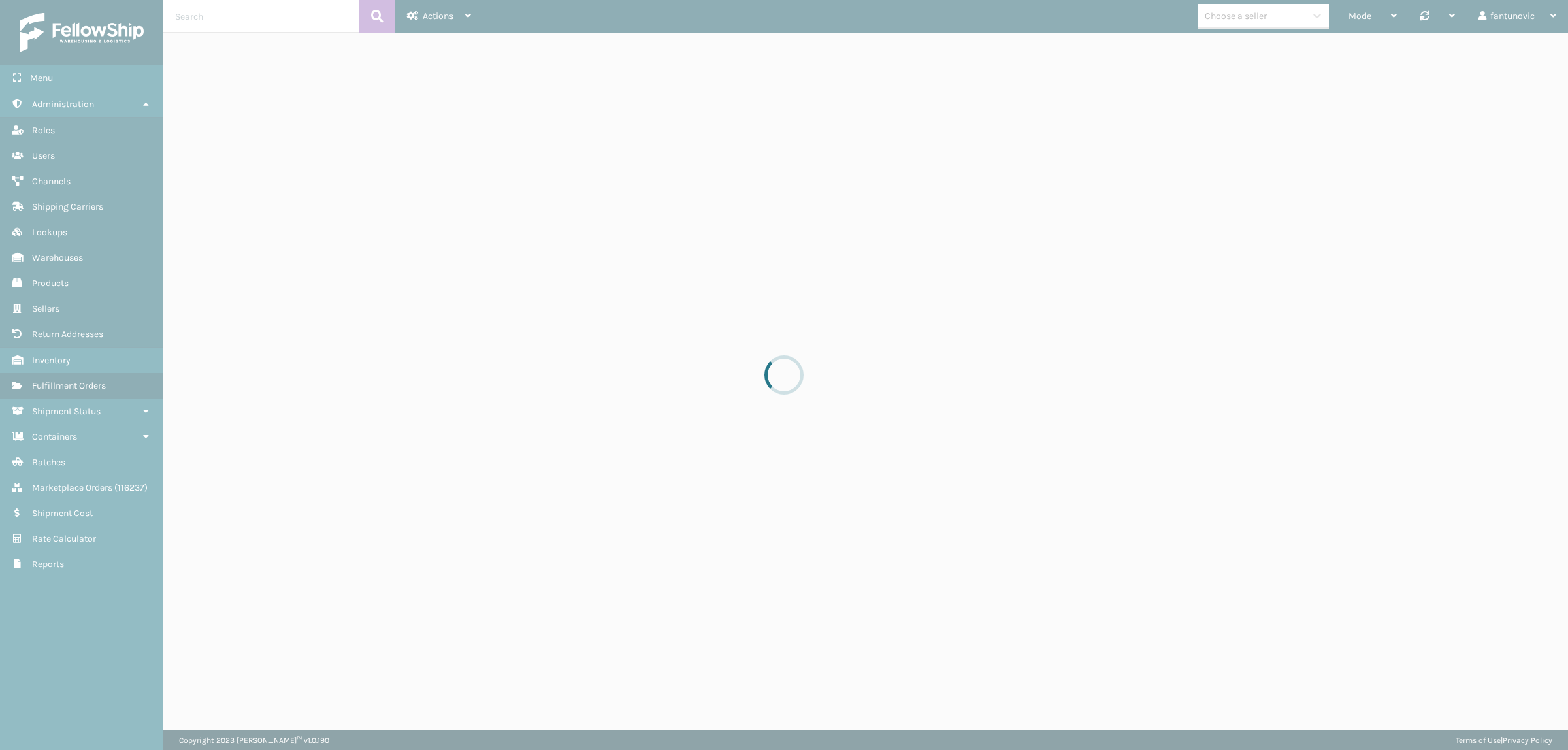
click at [1252, 257] on div at bounding box center [784, 375] width 1568 height 750
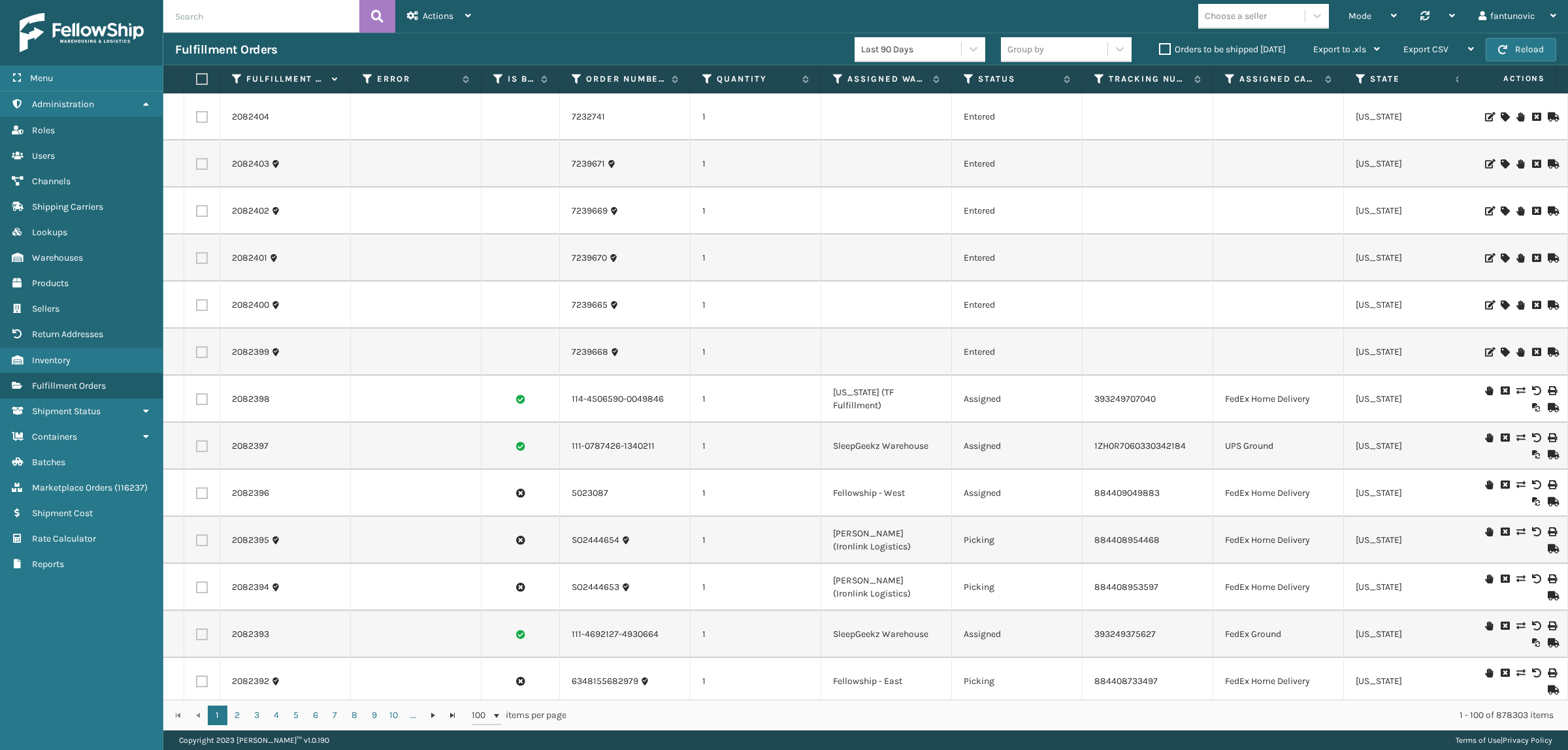
click at [341, 129] on td "2082404" at bounding box center [285, 117] width 131 height 47
